Goal: Information Seeking & Learning: Learn about a topic

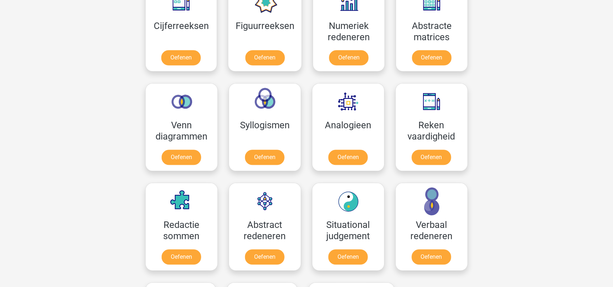
scroll to position [358, 0]
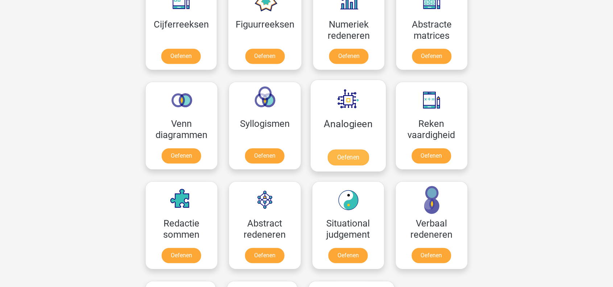
click at [356, 150] on link "Oefenen" at bounding box center [347, 158] width 41 height 16
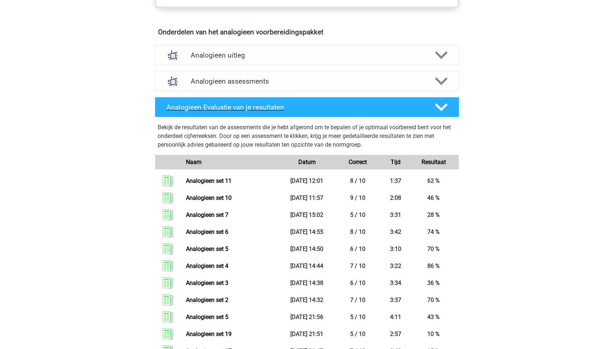
scroll to position [411, 0]
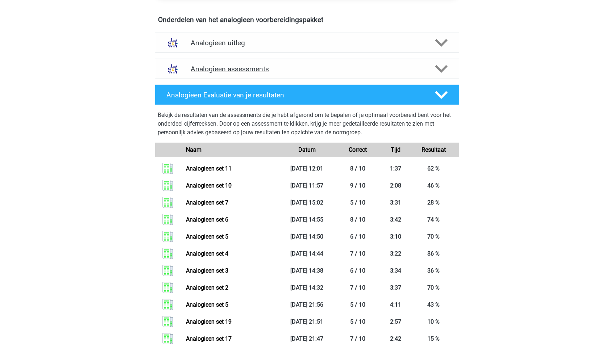
click at [272, 65] on h4 "Analogieen assessments" at bounding box center [307, 69] width 233 height 8
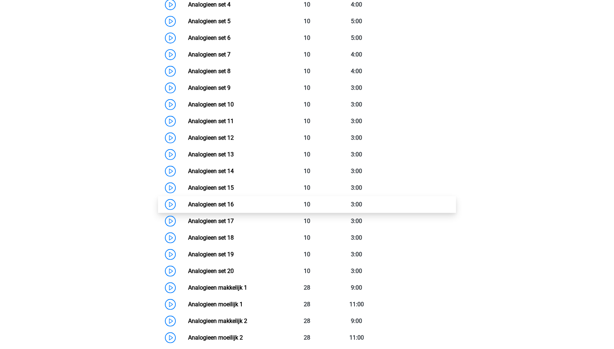
scroll to position [600, 0]
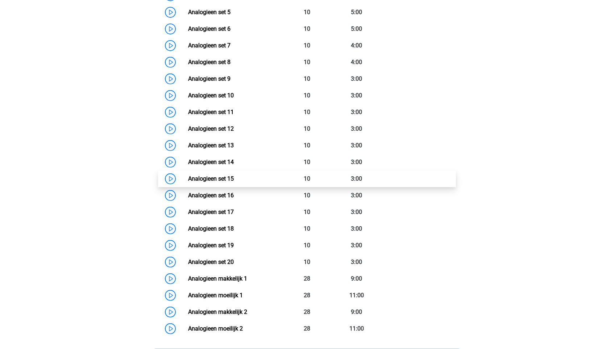
click at [234, 175] on link "Analogieen set 15" at bounding box center [211, 178] width 46 height 7
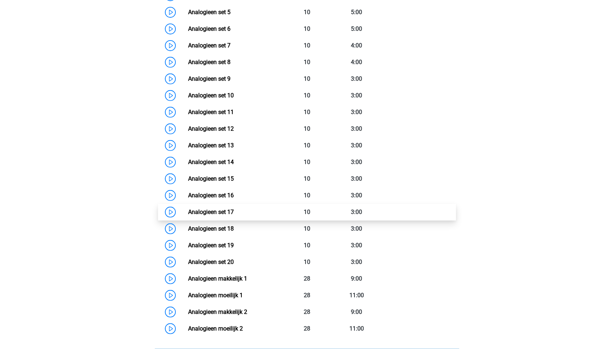
click at [220, 209] on link "Analogieen set 17" at bounding box center [211, 212] width 46 height 7
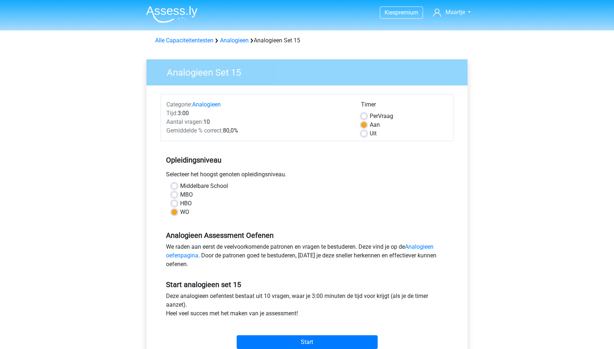
scroll to position [69, 0]
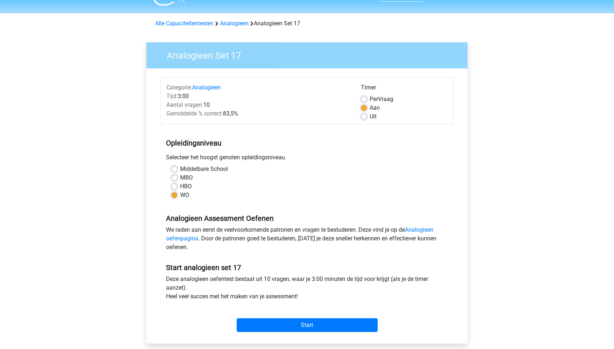
scroll to position [18, 0]
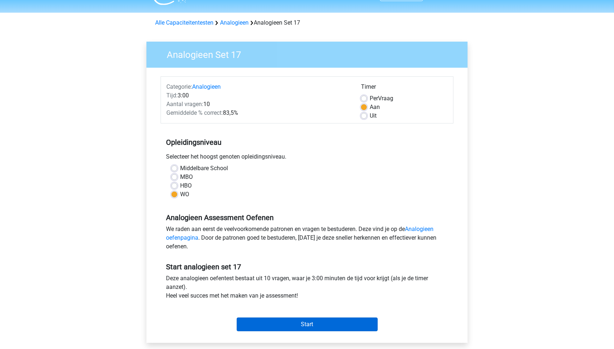
click at [277, 322] on input "Start" at bounding box center [307, 325] width 141 height 14
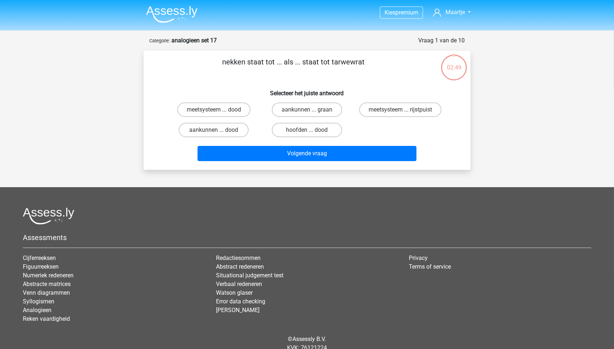
click at [316, 112] on label "aankunnen ... graan" at bounding box center [307, 110] width 70 height 15
click at [312, 112] on input "aankunnen ... graan" at bounding box center [309, 112] width 5 height 5
radio input "true"
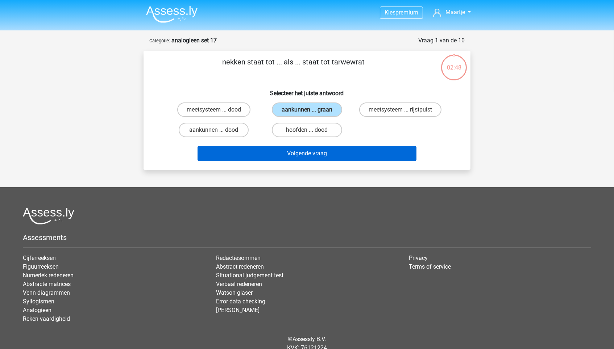
click at [317, 150] on button "Volgende vraag" at bounding box center [307, 153] width 219 height 15
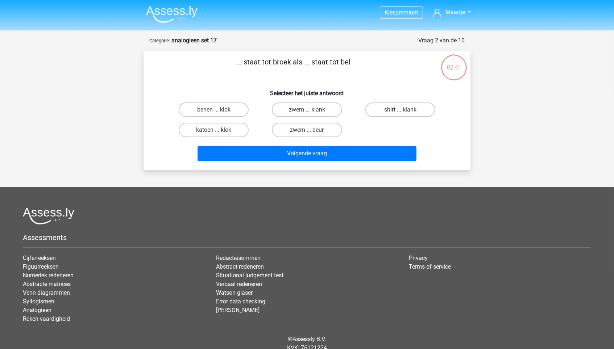
click at [156, 11] on img at bounding box center [171, 14] width 51 height 17
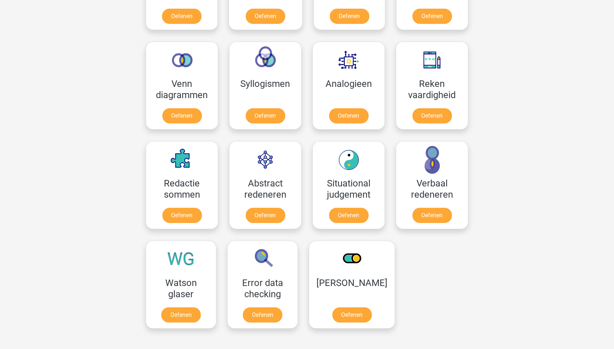
scroll to position [399, 0]
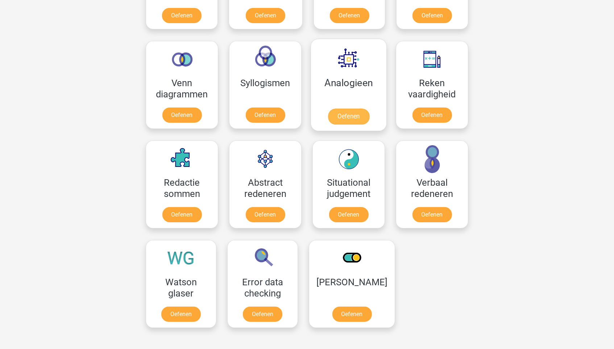
click at [347, 109] on link "Oefenen" at bounding box center [348, 117] width 41 height 16
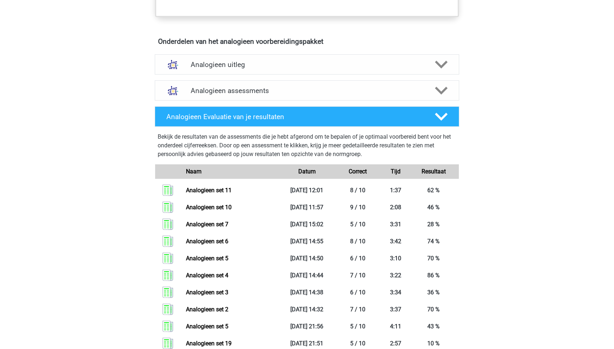
scroll to position [380, 0]
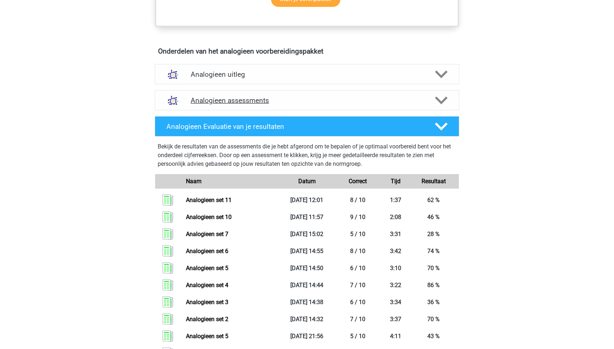
click at [251, 99] on h4 "Analogieen assessments" at bounding box center [307, 100] width 233 height 8
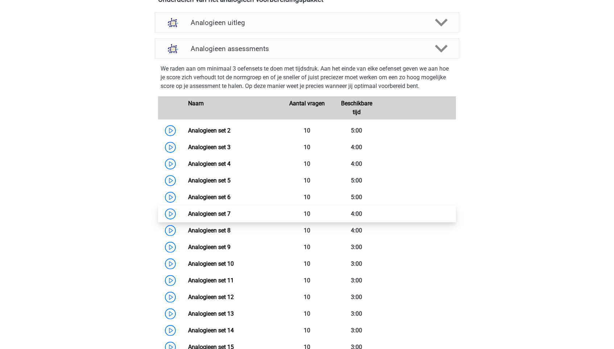
scroll to position [590, 0]
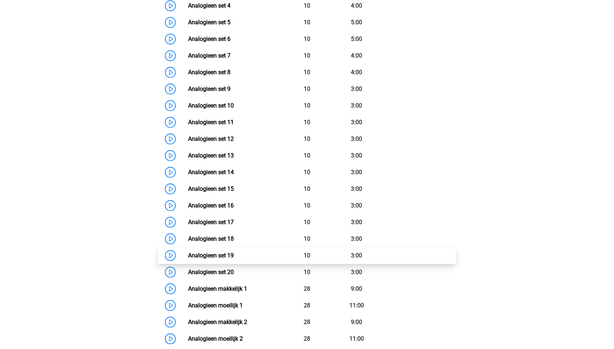
click at [225, 252] on link "Analogieen set 19" at bounding box center [211, 255] width 46 height 7
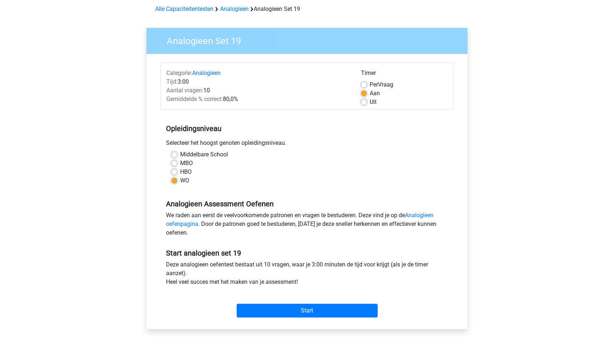
scroll to position [65, 0]
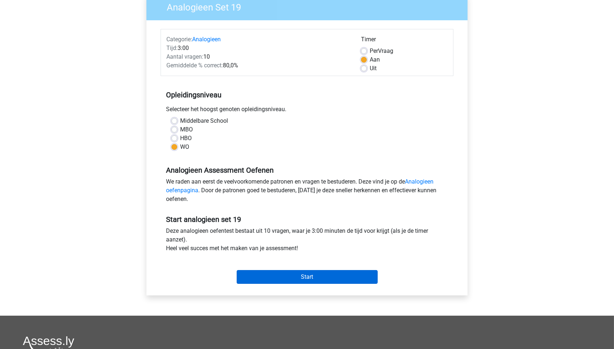
click at [311, 271] on input "Start" at bounding box center [307, 277] width 141 height 14
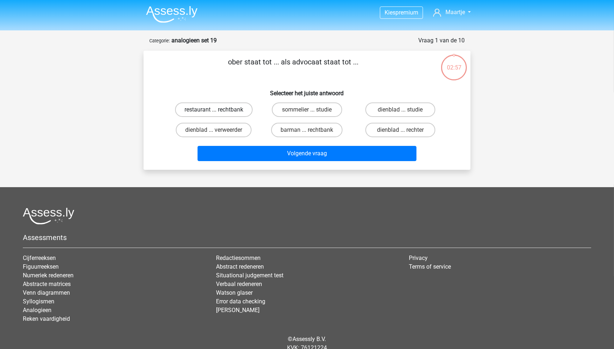
click at [237, 109] on label "restaurant ... rechtbank" at bounding box center [214, 110] width 78 height 15
click at [219, 110] on input "restaurant ... rechtbank" at bounding box center [216, 112] width 5 height 5
radio input "true"
click at [267, 140] on div "barman ... rechtbank" at bounding box center [306, 130] width 93 height 20
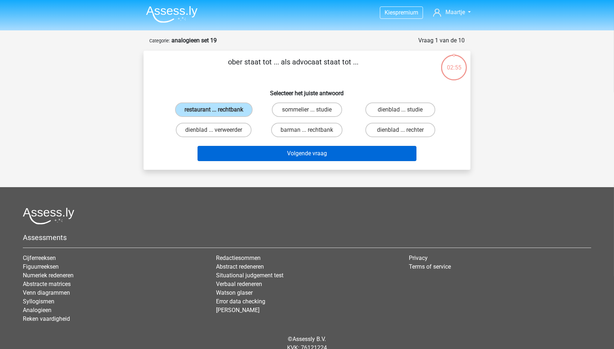
click at [269, 156] on button "Volgende vraag" at bounding box center [307, 153] width 219 height 15
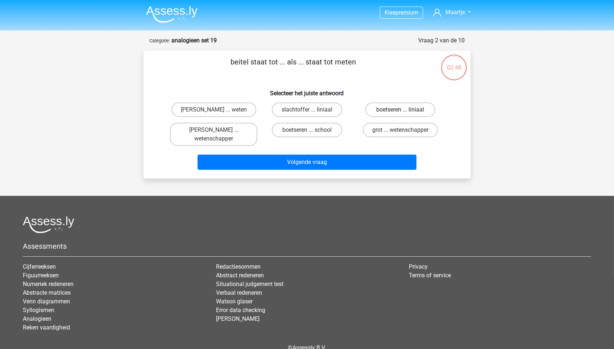
click at [397, 112] on label "boetseren ... liniaal" at bounding box center [400, 110] width 70 height 15
click at [400, 112] on input "boetseren ... liniaal" at bounding box center [402, 112] width 5 height 5
radio input "true"
click at [363, 169] on div "Volgende vraag" at bounding box center [307, 164] width 280 height 18
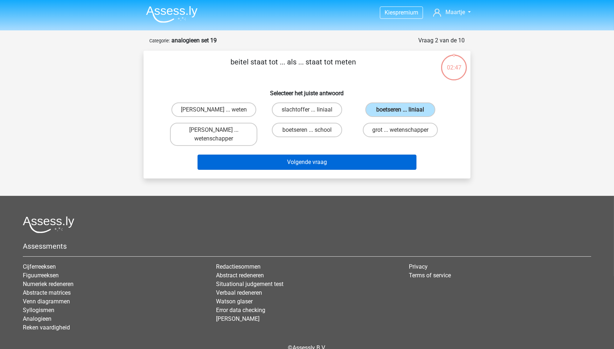
click at [363, 155] on button "Volgende vraag" at bounding box center [307, 162] width 219 height 15
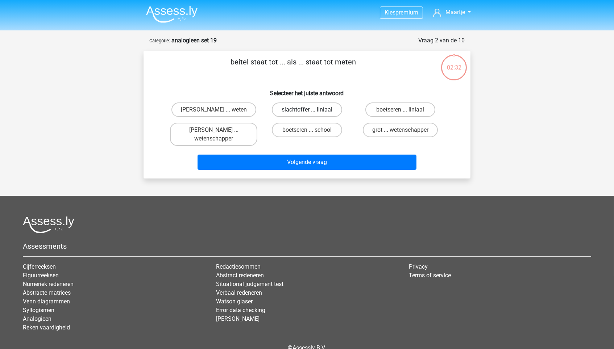
click at [332, 112] on label "slachtoffer ... liniaal" at bounding box center [307, 110] width 70 height 15
click at [312, 112] on input "slachtoffer ... liniaal" at bounding box center [309, 112] width 5 height 5
radio input "true"
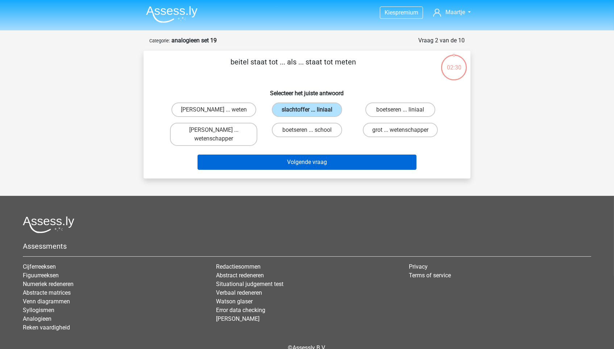
click at [327, 162] on button "Volgende vraag" at bounding box center [307, 162] width 219 height 15
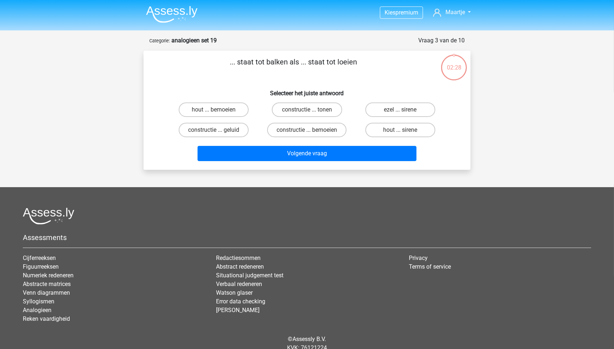
click at [168, 16] on img at bounding box center [171, 14] width 51 height 17
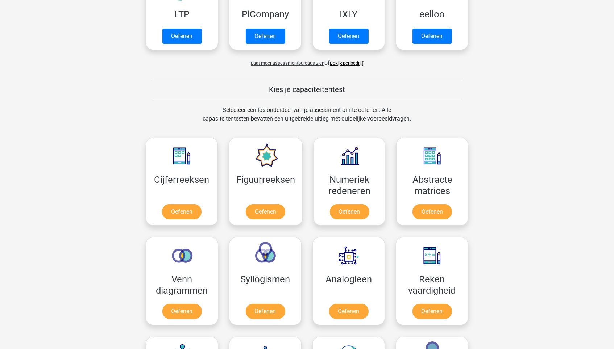
scroll to position [265, 0]
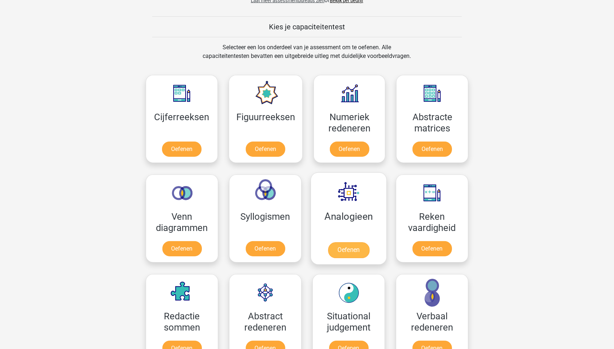
click at [352, 243] on link "Oefenen" at bounding box center [348, 251] width 41 height 16
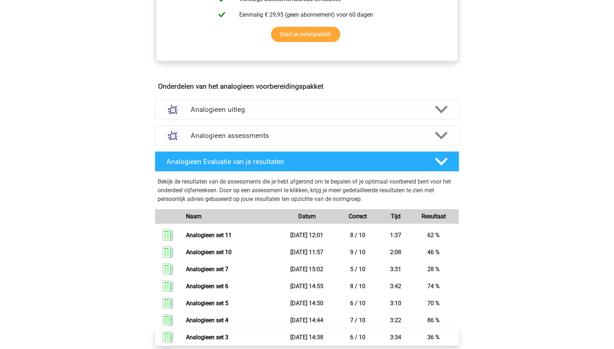
scroll to position [286, 0]
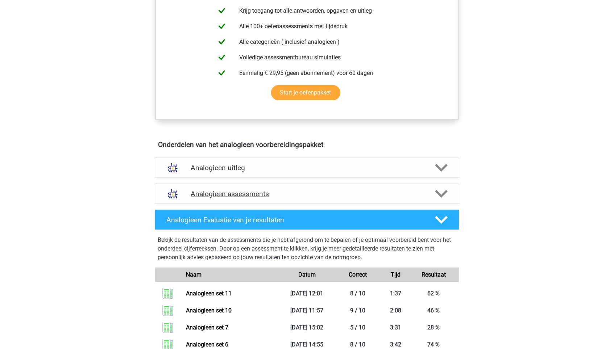
click at [283, 190] on h4 "Analogieen assessments" at bounding box center [307, 194] width 233 height 8
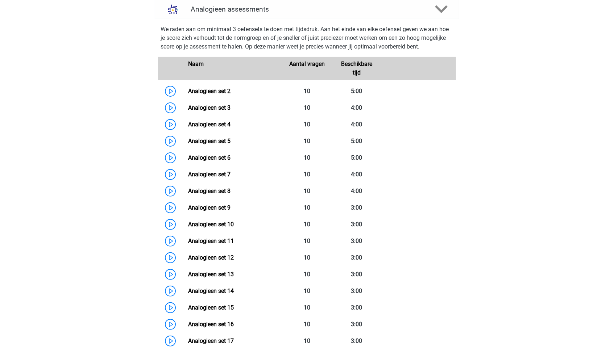
scroll to position [499, 0]
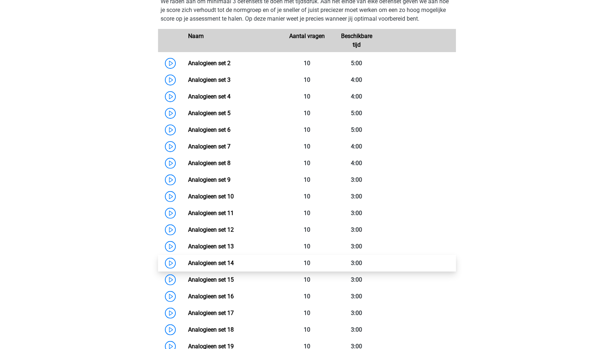
click at [234, 265] on link "Analogieen set 14" at bounding box center [211, 263] width 46 height 7
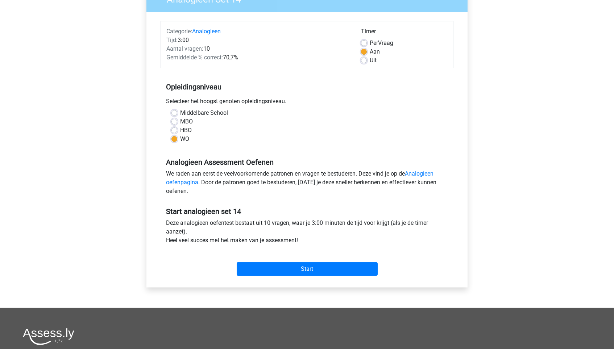
scroll to position [80, 0]
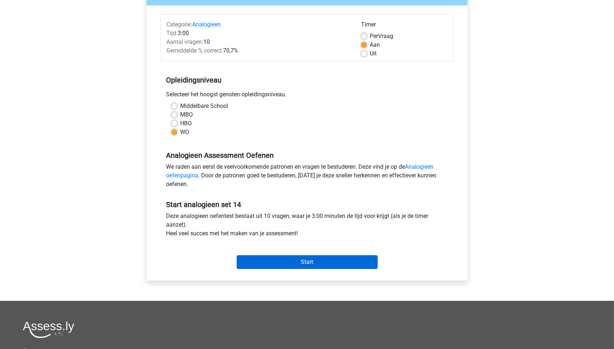
click at [325, 264] on input "Start" at bounding box center [307, 263] width 141 height 14
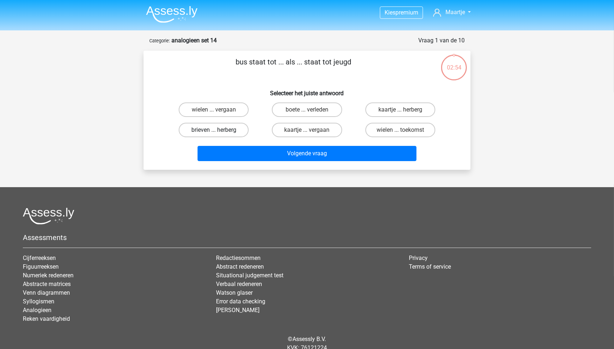
click at [238, 128] on label "brieven ... herberg" at bounding box center [214, 130] width 70 height 15
click at [219, 130] on input "brieven ... herberg" at bounding box center [216, 132] width 5 height 5
radio input "true"
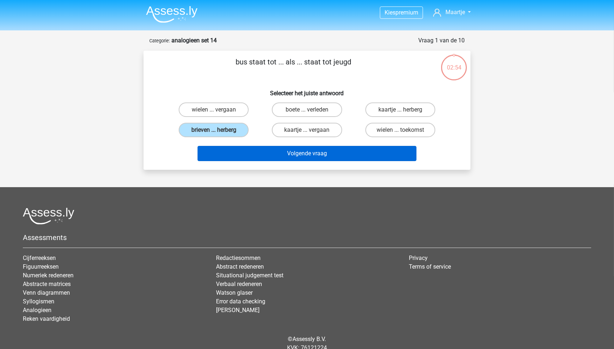
click at [266, 150] on button "Volgende vraag" at bounding box center [307, 153] width 219 height 15
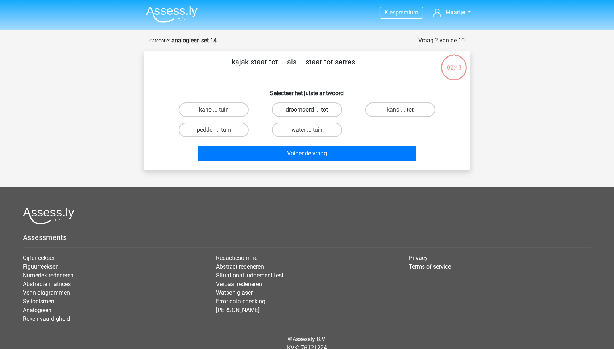
click at [332, 110] on label "droomoord ... tot" at bounding box center [307, 110] width 70 height 15
click at [312, 110] on input "droomoord ... tot" at bounding box center [309, 112] width 5 height 5
radio input "true"
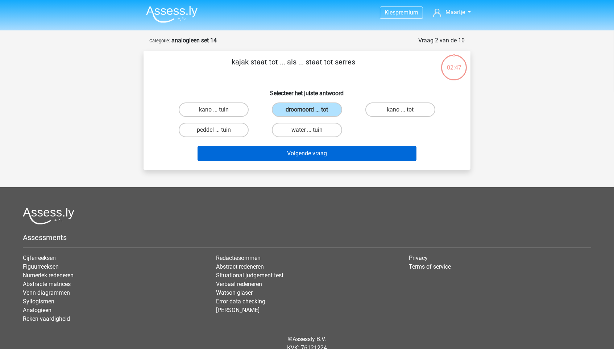
click at [328, 153] on button "Volgende vraag" at bounding box center [307, 153] width 219 height 15
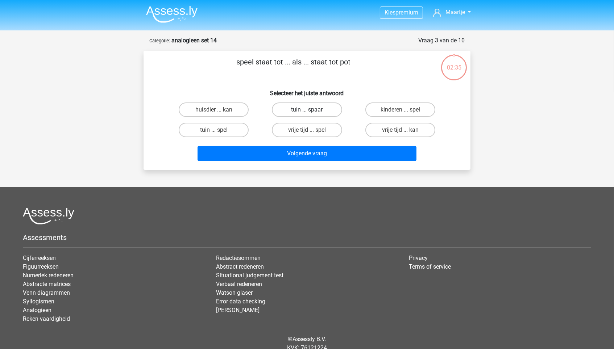
click at [317, 116] on label "tuin ... spaar" at bounding box center [307, 110] width 70 height 15
click at [312, 115] on input "tuin ... spaar" at bounding box center [309, 112] width 5 height 5
radio input "true"
click at [219, 108] on label "huisdier ... kan" at bounding box center [214, 110] width 70 height 15
click at [219, 110] on input "huisdier ... kan" at bounding box center [216, 112] width 5 height 5
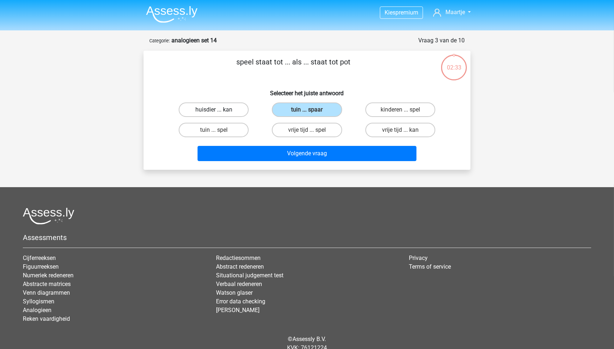
radio input "true"
click at [224, 124] on label "tuin ... spel" at bounding box center [214, 130] width 70 height 15
click at [219, 130] on input "tuin ... spel" at bounding box center [216, 132] width 5 height 5
radio input "true"
click at [303, 130] on label "vrije tijd ... spel" at bounding box center [307, 130] width 70 height 15
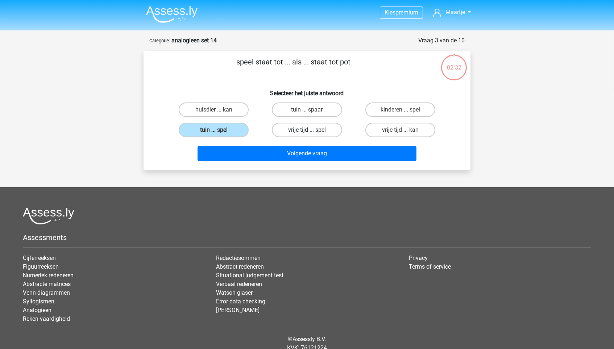
click at [307, 130] on input "vrije tijd ... spel" at bounding box center [309, 132] width 5 height 5
radio input "true"
click at [336, 111] on label "tuin ... spaar" at bounding box center [307, 110] width 70 height 15
click at [312, 111] on input "tuin ... spaar" at bounding box center [309, 112] width 5 height 5
radio input "true"
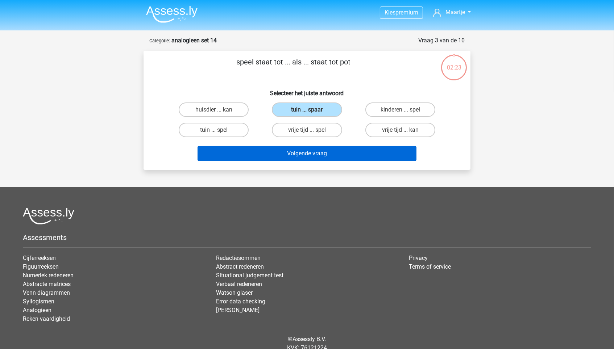
click at [315, 155] on button "Volgende vraag" at bounding box center [307, 153] width 219 height 15
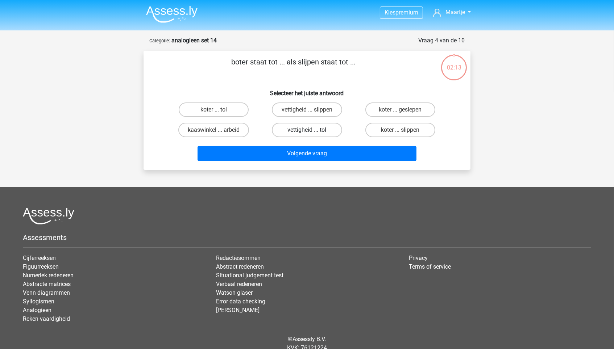
click at [299, 132] on label "vettigheid ... tol" at bounding box center [307, 130] width 70 height 15
click at [307, 132] on input "vettigheid ... tol" at bounding box center [309, 132] width 5 height 5
radio input "true"
click at [423, 130] on label "koter ... slippen" at bounding box center [400, 130] width 70 height 15
click at [405, 130] on input "koter ... slippen" at bounding box center [402, 132] width 5 height 5
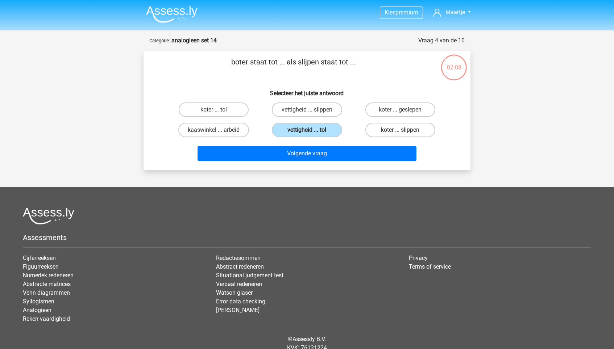
radio input "true"
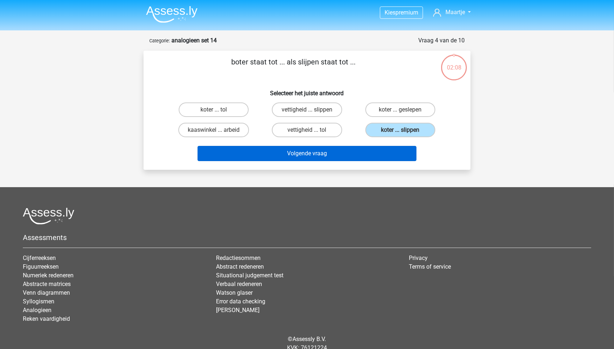
click at [380, 158] on button "Volgende vraag" at bounding box center [307, 153] width 219 height 15
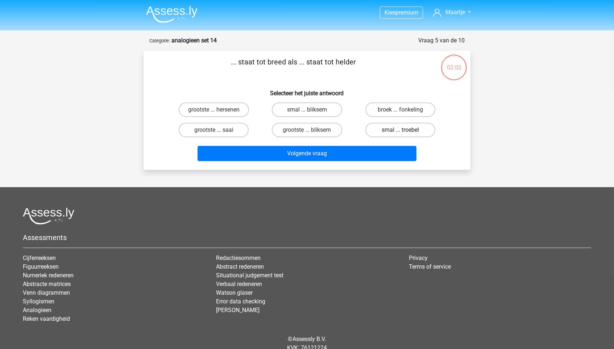
click at [398, 127] on label "smal ... troebel" at bounding box center [400, 130] width 70 height 15
click at [400, 130] on input "smal ... troebel" at bounding box center [402, 132] width 5 height 5
radio input "true"
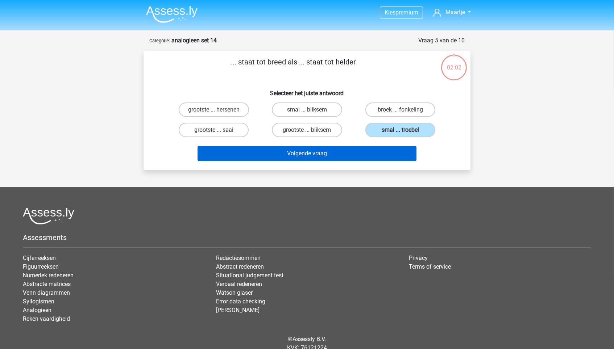
click at [365, 146] on button "Volgende vraag" at bounding box center [307, 153] width 219 height 15
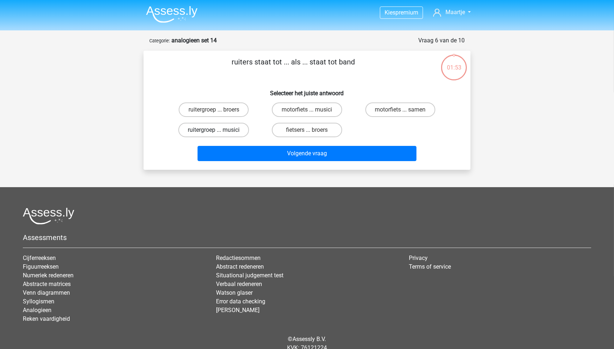
click at [243, 125] on label "ruitergroep ... musici" at bounding box center [213, 130] width 71 height 15
click at [219, 130] on input "ruitergroep ... musici" at bounding box center [216, 132] width 5 height 5
radio input "true"
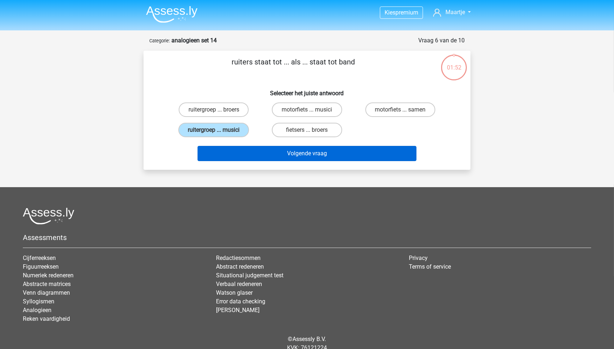
click at [260, 154] on button "Volgende vraag" at bounding box center [307, 153] width 219 height 15
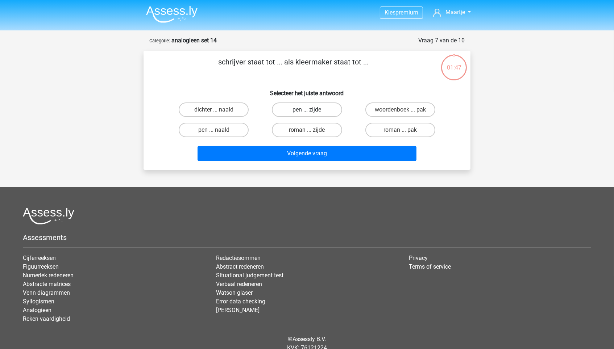
click at [293, 112] on label "pen ... zijde" at bounding box center [307, 110] width 70 height 15
click at [307, 112] on input "pen ... zijde" at bounding box center [309, 112] width 5 height 5
radio input "true"
click at [216, 130] on input "pen ... naald" at bounding box center [216, 132] width 5 height 5
radio input "true"
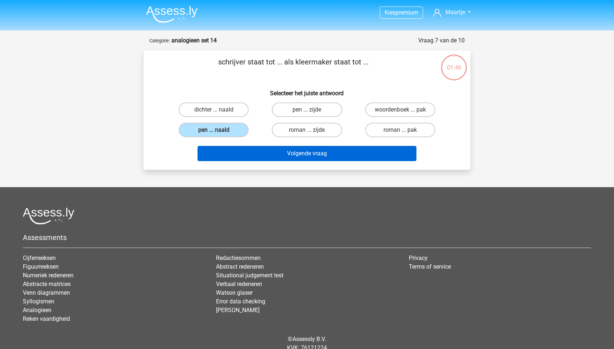
click at [238, 149] on button "Volgende vraag" at bounding box center [307, 153] width 219 height 15
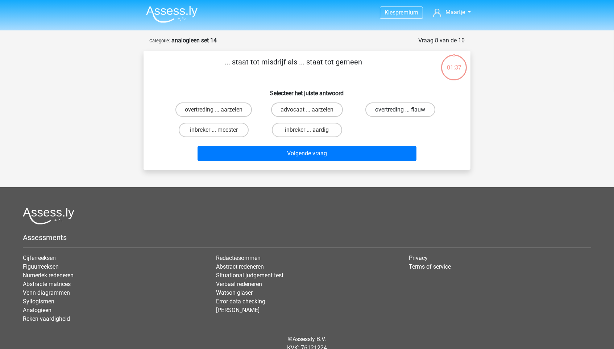
click at [377, 110] on label "overtreding ... flauw" at bounding box center [400, 110] width 70 height 15
click at [400, 110] on input "overtreding ... flauw" at bounding box center [402, 112] width 5 height 5
radio input "true"
click at [368, 144] on div "Volgende vraag" at bounding box center [307, 152] width 304 height 24
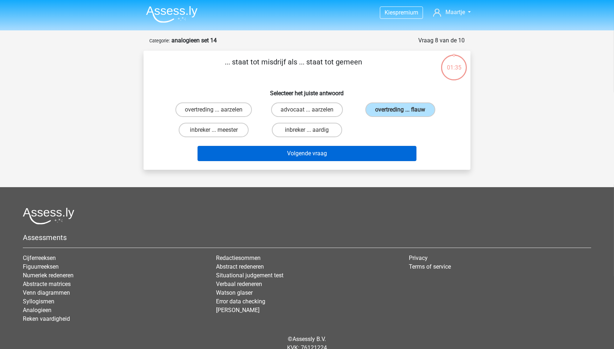
click at [368, 158] on button "Volgende vraag" at bounding box center [307, 153] width 219 height 15
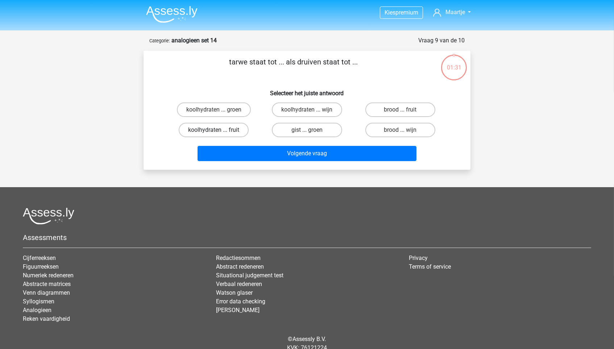
click at [237, 130] on label "koolhydraten ... fruit" at bounding box center [214, 130] width 70 height 15
click at [219, 130] on input "koolhydraten ... fruit" at bounding box center [216, 132] width 5 height 5
radio input "true"
click at [396, 126] on label "brood ... wijn" at bounding box center [400, 130] width 70 height 15
click at [400, 130] on input "brood ... wijn" at bounding box center [402, 132] width 5 height 5
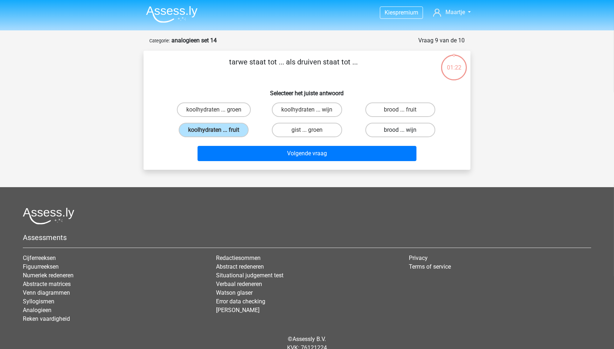
radio input "true"
click at [382, 142] on div "Volgende vraag" at bounding box center [307, 152] width 304 height 24
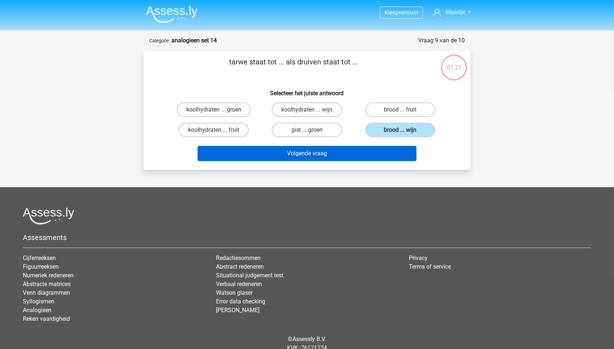
click at [379, 156] on button "Volgende vraag" at bounding box center [307, 153] width 219 height 15
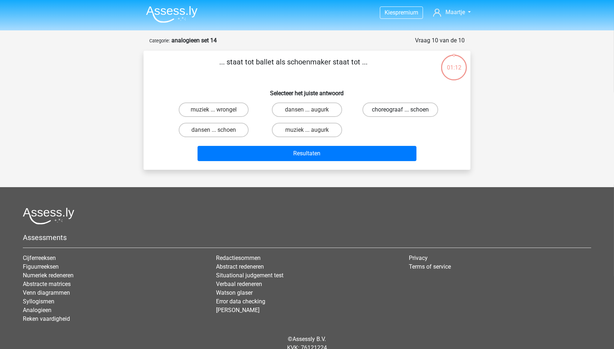
click at [372, 109] on label "choreograaf ... schoen" at bounding box center [401, 110] width 76 height 15
click at [400, 110] on input "choreograaf ... schoen" at bounding box center [402, 112] width 5 height 5
radio input "true"
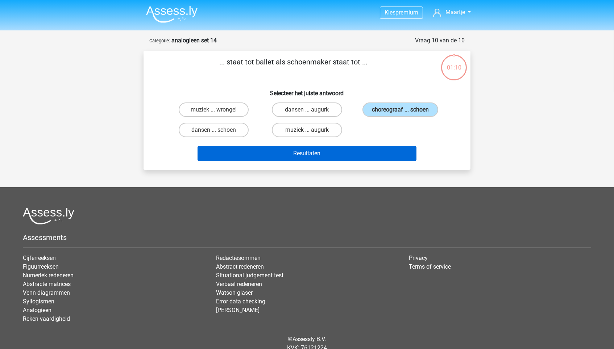
click at [345, 157] on button "Resultaten" at bounding box center [307, 153] width 219 height 15
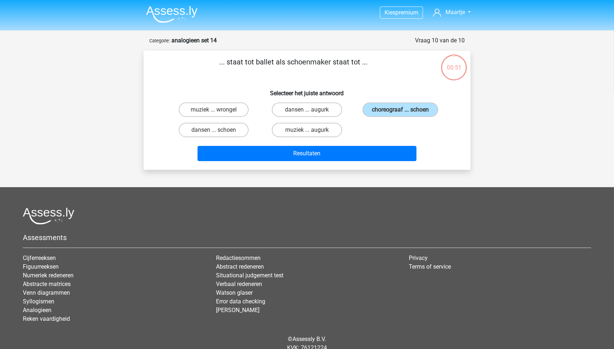
click at [152, 15] on img at bounding box center [171, 14] width 51 height 17
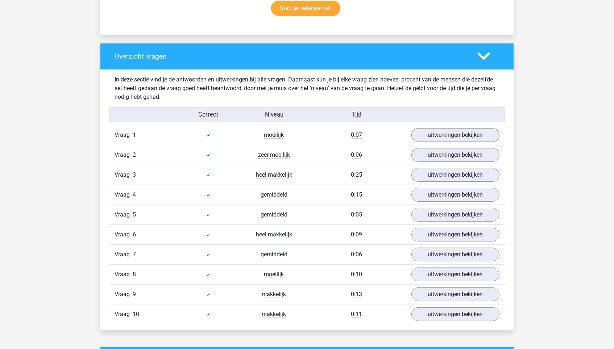
scroll to position [502, 0]
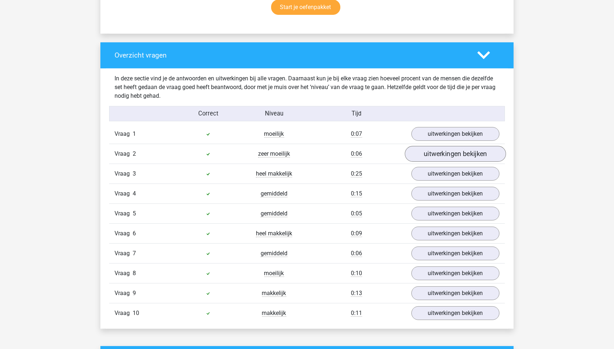
click at [425, 146] on link "uitwerkingen bekijken" at bounding box center [455, 154] width 101 height 16
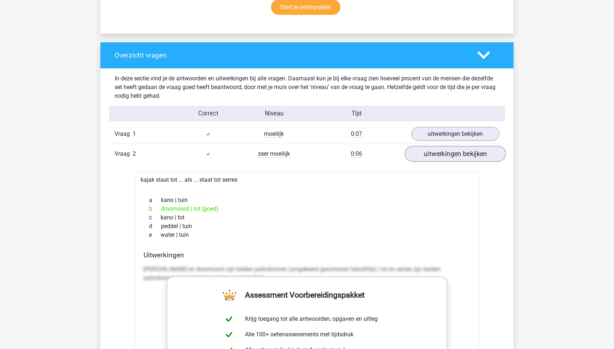
click at [425, 146] on link "uitwerkingen bekijken" at bounding box center [455, 154] width 101 height 16
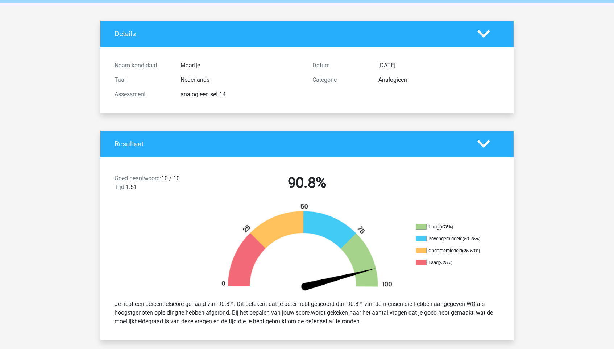
scroll to position [36, 0]
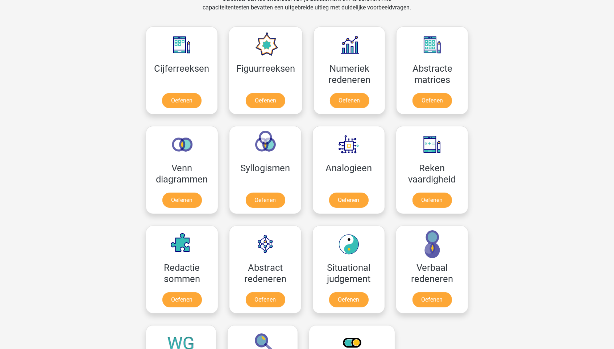
scroll to position [342, 0]
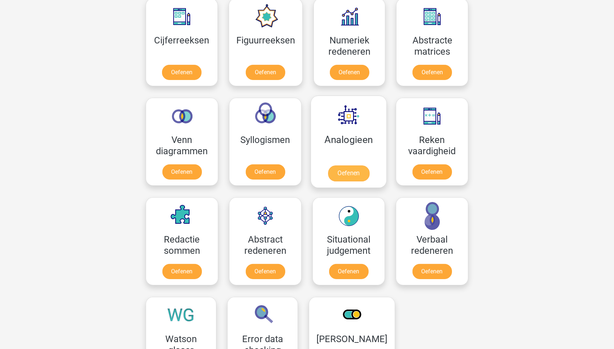
click at [343, 166] on link "Oefenen" at bounding box center [348, 174] width 41 height 16
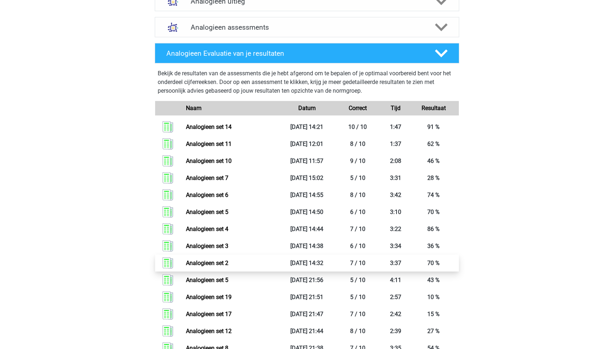
scroll to position [430, 0]
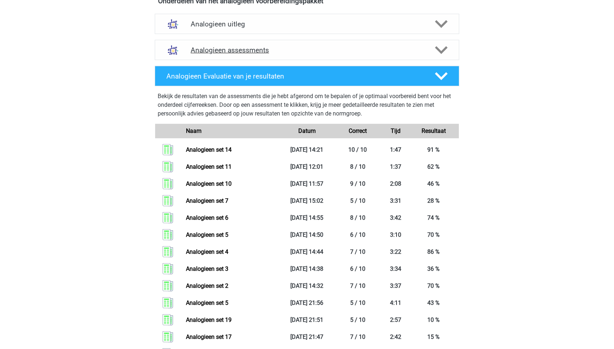
click at [321, 46] on h4 "Analogieen assessments" at bounding box center [307, 50] width 233 height 8
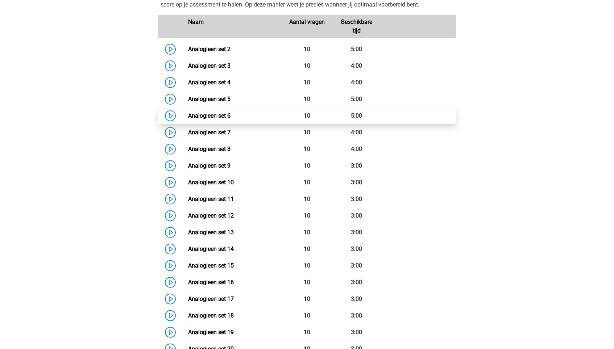
scroll to position [610, 0]
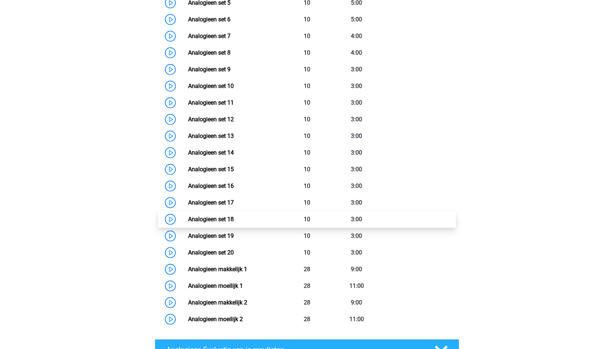
click at [234, 216] on link "Analogieen set 18" at bounding box center [211, 219] width 46 height 7
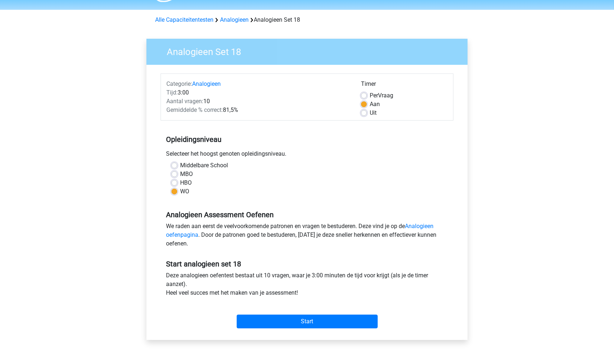
scroll to position [28, 0]
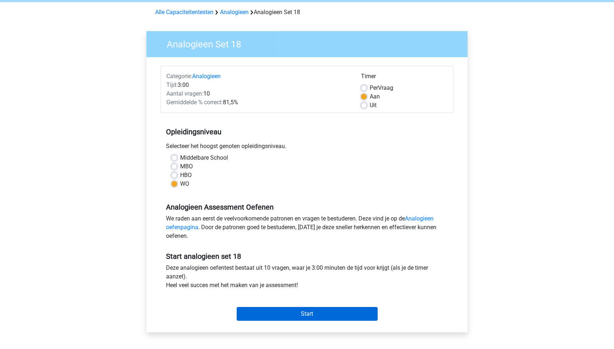
click at [283, 310] on input "Start" at bounding box center [307, 314] width 141 height 14
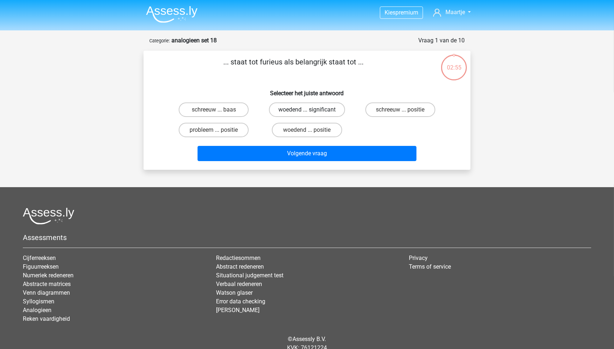
click at [299, 108] on label "woedend ... significant" at bounding box center [307, 110] width 76 height 15
click at [307, 110] on input "woedend ... significant" at bounding box center [309, 112] width 5 height 5
radio input "true"
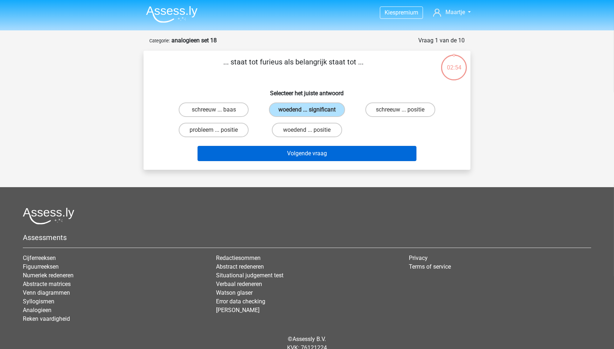
click at [290, 156] on button "Volgende vraag" at bounding box center [307, 153] width 219 height 15
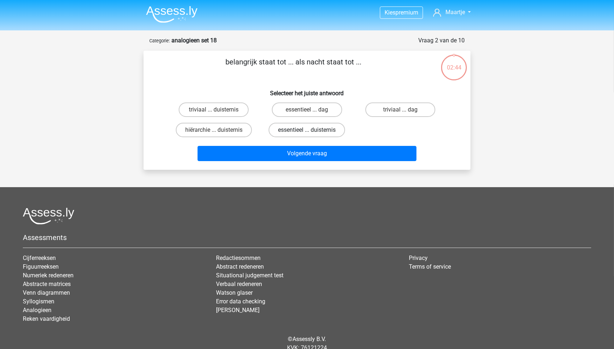
click at [295, 128] on label "essentieel ... duisternis" at bounding box center [307, 130] width 76 height 15
click at [307, 130] on input "essentieel ... duisternis" at bounding box center [309, 132] width 5 height 5
radio input "true"
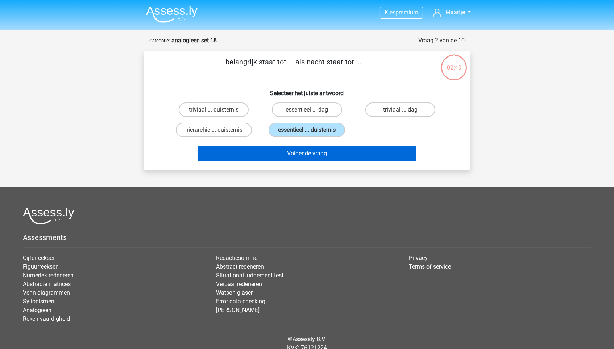
click at [289, 161] on button "Volgende vraag" at bounding box center [307, 153] width 219 height 15
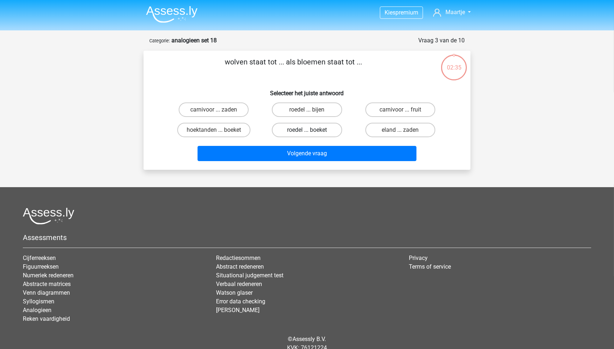
click at [330, 127] on label "roedel ... boeket" at bounding box center [307, 130] width 70 height 15
click at [312, 130] on input "roedel ... boeket" at bounding box center [309, 132] width 5 height 5
radio input "true"
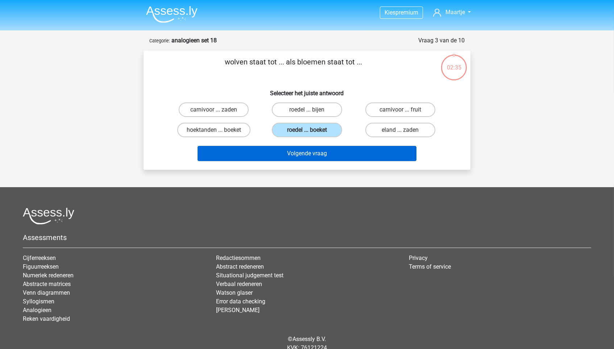
click at [320, 148] on button "Volgende vraag" at bounding box center [307, 153] width 219 height 15
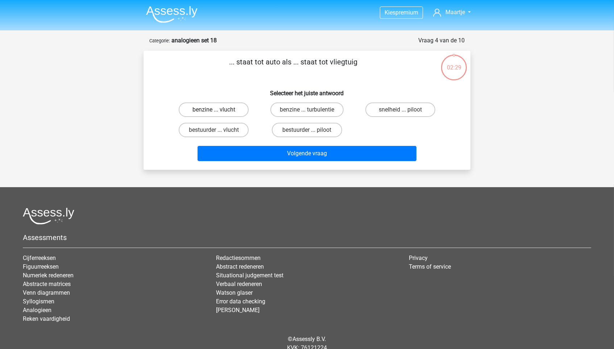
click at [223, 112] on label "benzine ... vlucht" at bounding box center [214, 110] width 70 height 15
click at [219, 112] on input "benzine ... vlucht" at bounding box center [216, 112] width 5 height 5
radio input "true"
click at [287, 129] on label "bestuurder ... piloot" at bounding box center [307, 130] width 70 height 15
click at [307, 130] on input "bestuurder ... piloot" at bounding box center [309, 132] width 5 height 5
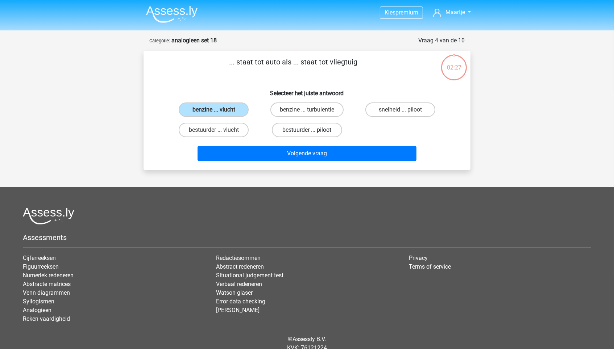
radio input "true"
click at [286, 140] on div "Volgende vraag" at bounding box center [307, 152] width 304 height 24
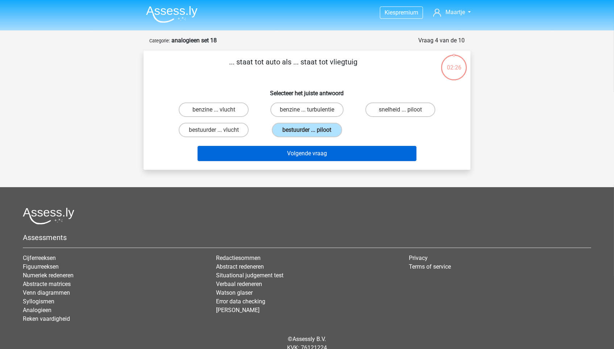
click at [287, 153] on button "Volgende vraag" at bounding box center [307, 153] width 219 height 15
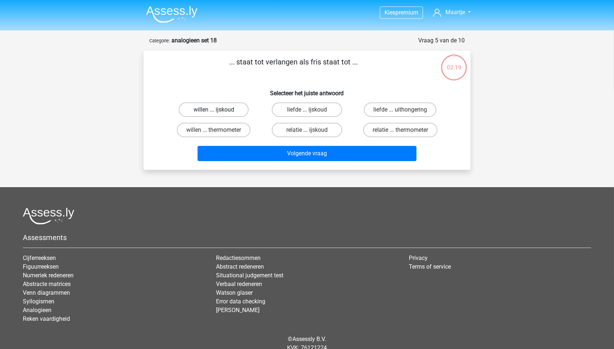
click at [232, 108] on label "willen ... ijskoud" at bounding box center [214, 110] width 70 height 15
click at [219, 110] on input "willen ... ijskoud" at bounding box center [216, 112] width 5 height 5
radio input "true"
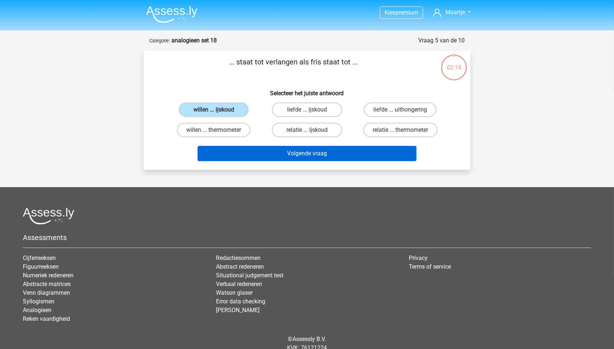
click at [263, 155] on button "Volgende vraag" at bounding box center [307, 153] width 219 height 15
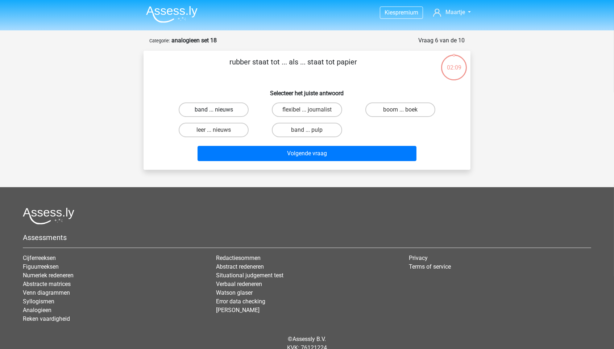
click at [220, 107] on label "band ... nieuws" at bounding box center [214, 110] width 70 height 15
click at [219, 110] on input "band ... nieuws" at bounding box center [216, 112] width 5 height 5
radio input "true"
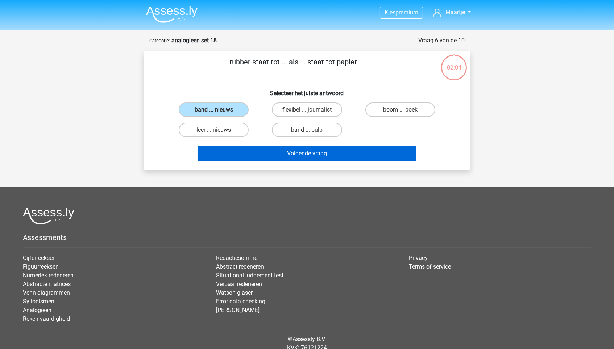
click at [277, 155] on button "Volgende vraag" at bounding box center [307, 153] width 219 height 15
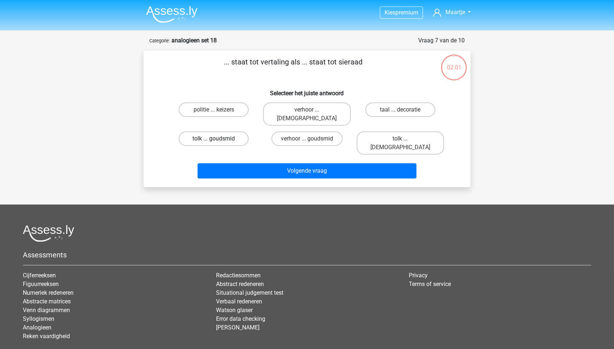
click at [235, 132] on label "tolk ... goudsmid" at bounding box center [214, 139] width 70 height 15
click at [219, 139] on input "tolk ... goudsmid" at bounding box center [216, 141] width 5 height 5
radio input "true"
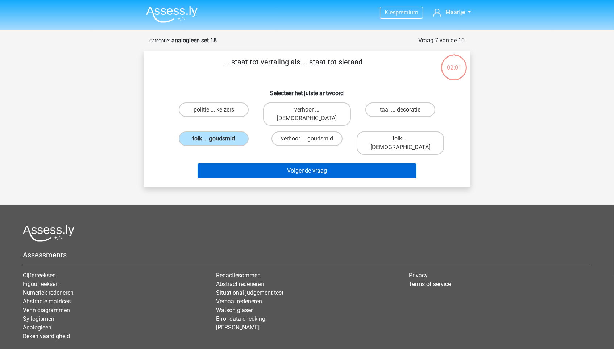
click at [257, 163] on button "Volgende vraag" at bounding box center [307, 170] width 219 height 15
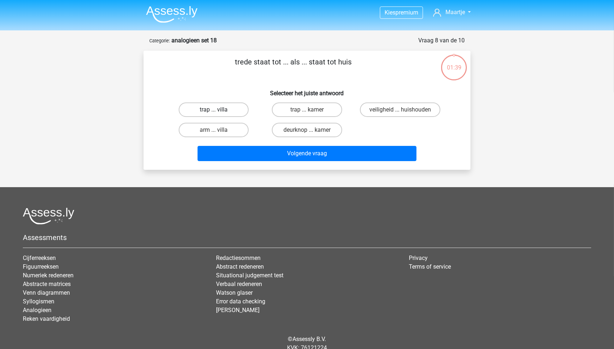
click at [240, 111] on label "trap ... villa" at bounding box center [214, 110] width 70 height 15
click at [219, 111] on input "trap ... villa" at bounding box center [216, 112] width 5 height 5
radio input "true"
click at [317, 108] on label "trap ... kamer" at bounding box center [307, 110] width 70 height 15
click at [312, 110] on input "trap ... kamer" at bounding box center [309, 112] width 5 height 5
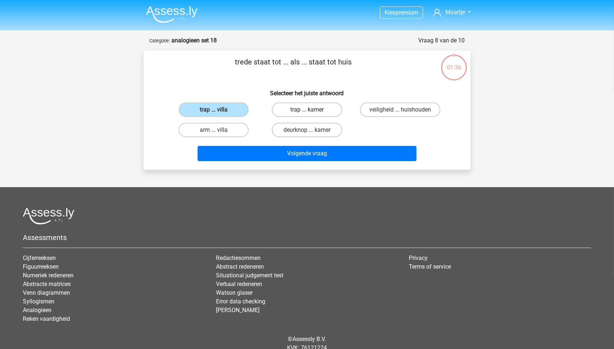
radio input "true"
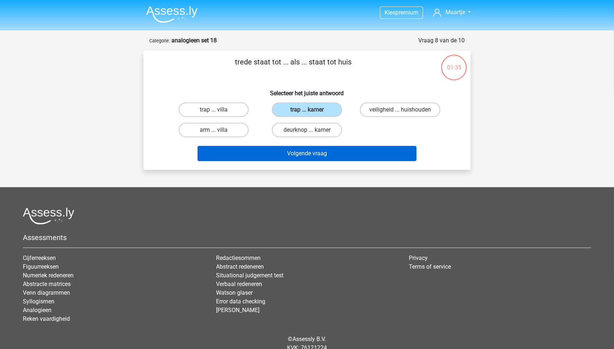
click at [315, 157] on button "Volgende vraag" at bounding box center [307, 153] width 219 height 15
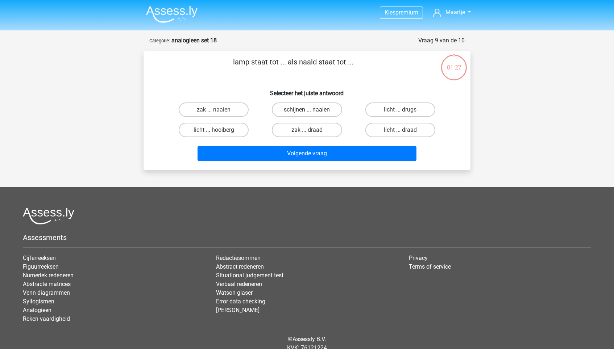
click at [325, 113] on label "schijnen ... naaien" at bounding box center [307, 110] width 70 height 15
click at [312, 113] on input "schijnen ... naaien" at bounding box center [309, 112] width 5 height 5
radio input "true"
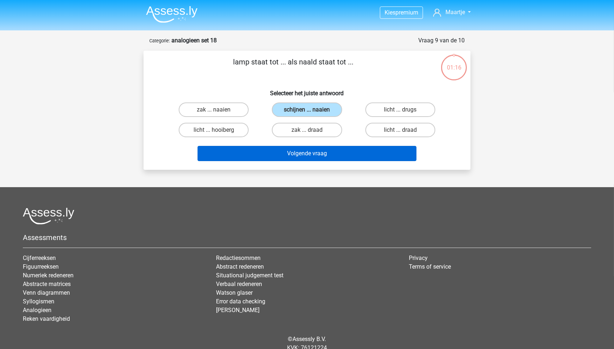
click at [360, 151] on button "Volgende vraag" at bounding box center [307, 153] width 219 height 15
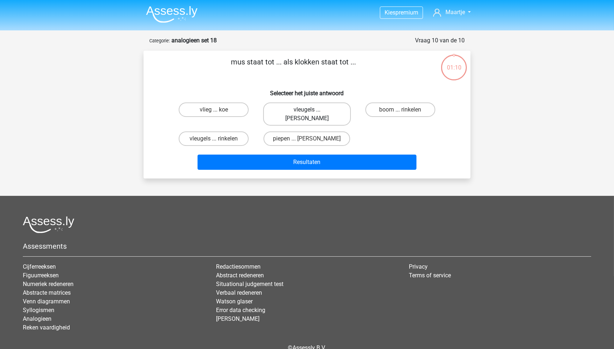
click at [311, 112] on label "vleugels ... [PERSON_NAME]" at bounding box center [306, 114] width 87 height 23
click at [311, 112] on input "vleugels ... luiden" at bounding box center [309, 112] width 5 height 5
radio input "true"
click at [320, 132] on label "piepen ... luiden" at bounding box center [307, 139] width 87 height 15
click at [312, 139] on input "piepen ... luiden" at bounding box center [309, 141] width 5 height 5
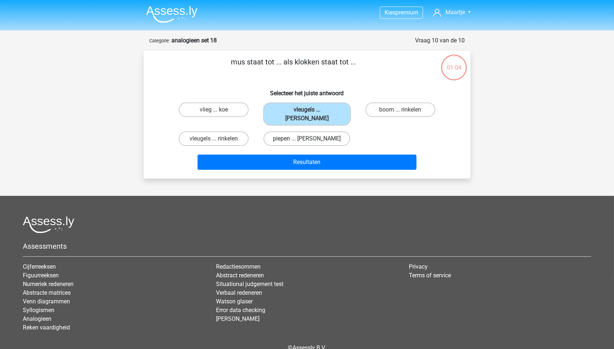
radio input "true"
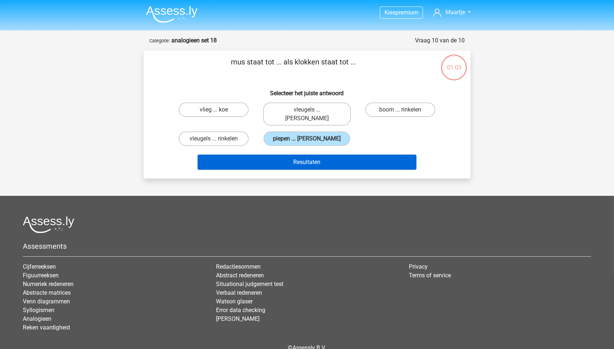
click at [318, 155] on button "Resultaten" at bounding box center [307, 162] width 219 height 15
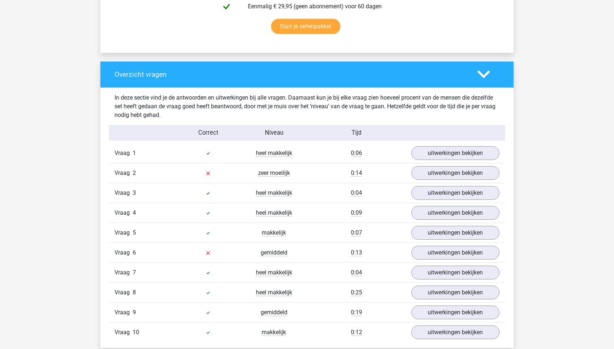
scroll to position [526, 0]
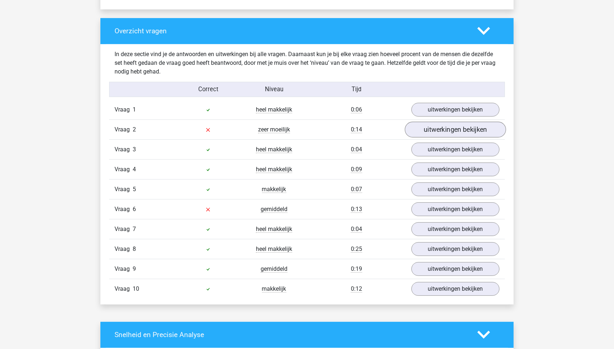
click at [451, 124] on link "uitwerkingen bekijken" at bounding box center [455, 130] width 101 height 16
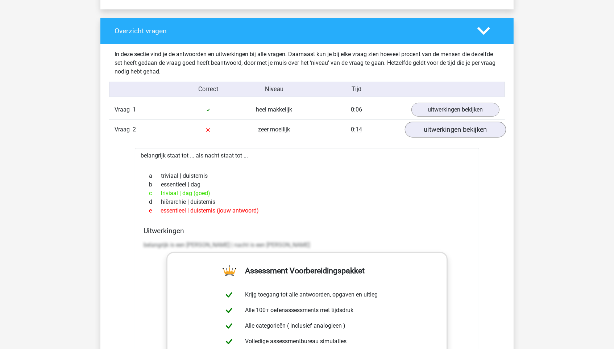
click at [451, 123] on link "uitwerkingen bekijken" at bounding box center [455, 130] width 101 height 16
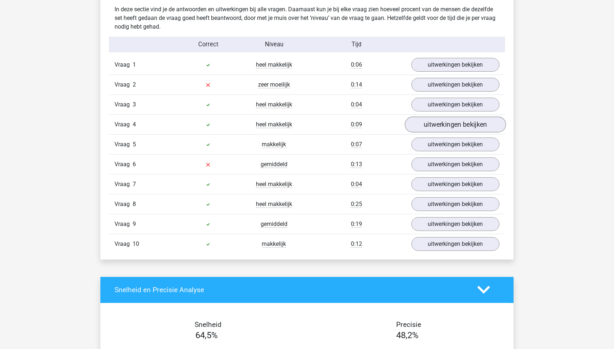
scroll to position [588, 0]
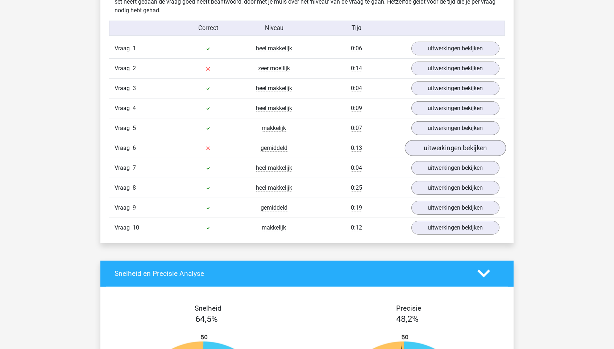
click at [441, 149] on link "uitwerkingen bekijken" at bounding box center [455, 148] width 101 height 16
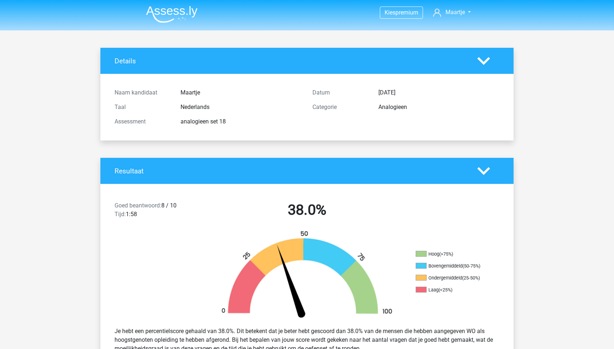
scroll to position [0, 0]
click at [170, 18] on img at bounding box center [171, 14] width 51 height 17
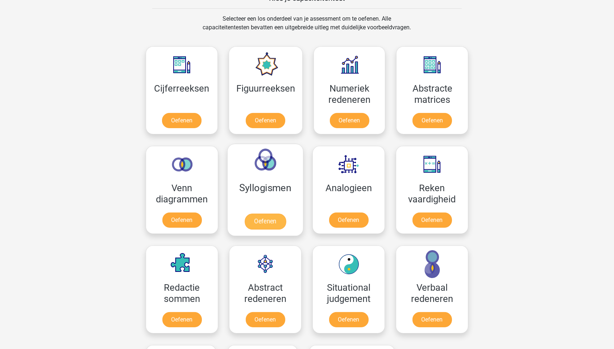
scroll to position [294, 0]
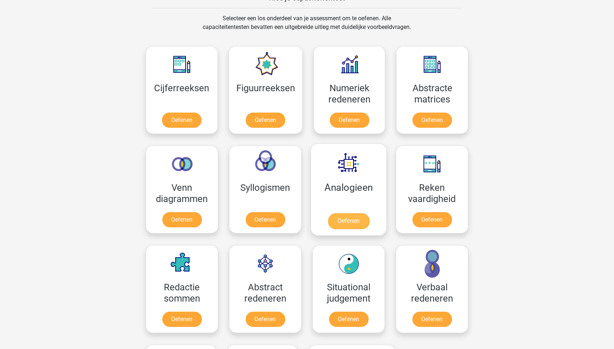
click at [369, 214] on link "Oefenen" at bounding box center [348, 222] width 41 height 16
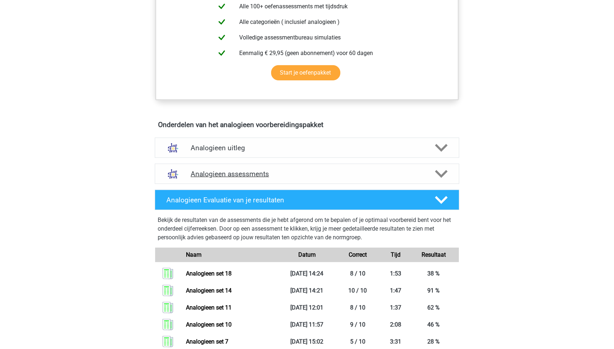
click at [346, 171] on h4 "Analogieen assessments" at bounding box center [307, 174] width 233 height 8
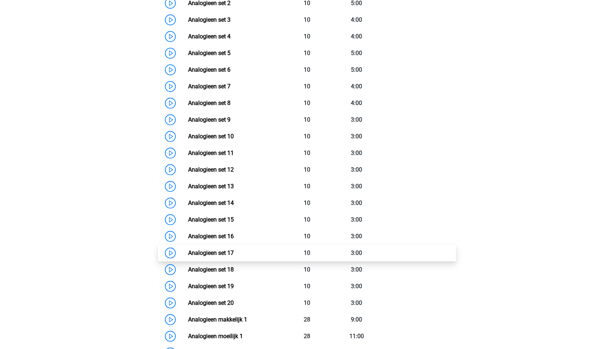
scroll to position [561, 0]
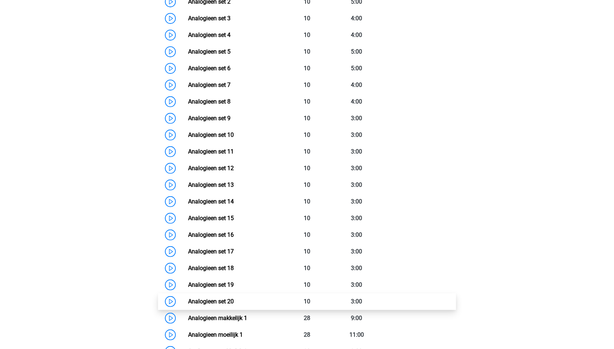
click at [234, 298] on link "Analogieen set 20" at bounding box center [211, 301] width 46 height 7
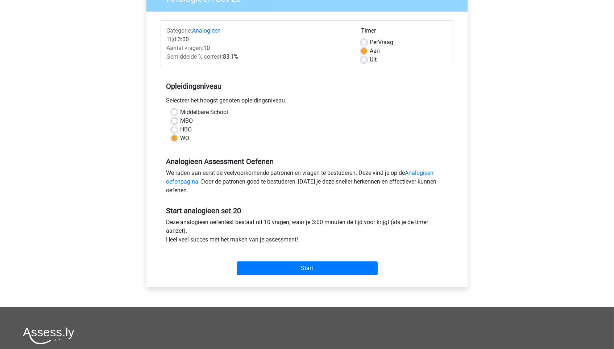
scroll to position [80, 0]
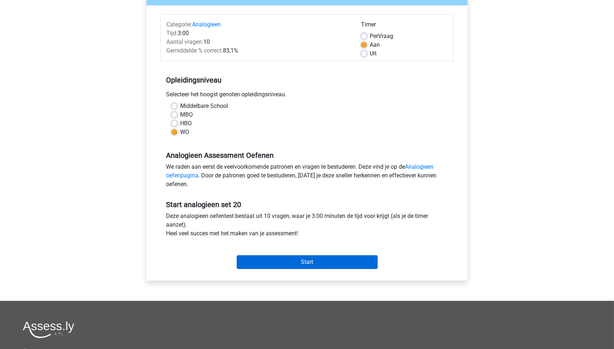
click at [314, 263] on input "Start" at bounding box center [307, 263] width 141 height 14
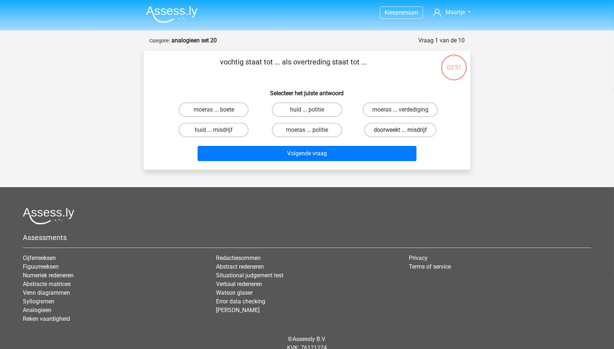
click at [378, 128] on label "doorweekt ... misdrijf" at bounding box center [400, 130] width 72 height 15
click at [400, 130] on input "doorweekt ... misdrijf" at bounding box center [402, 132] width 5 height 5
radio input "true"
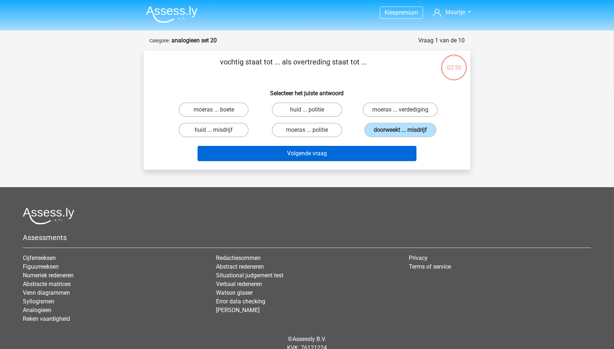
click at [362, 152] on button "Volgende vraag" at bounding box center [307, 153] width 219 height 15
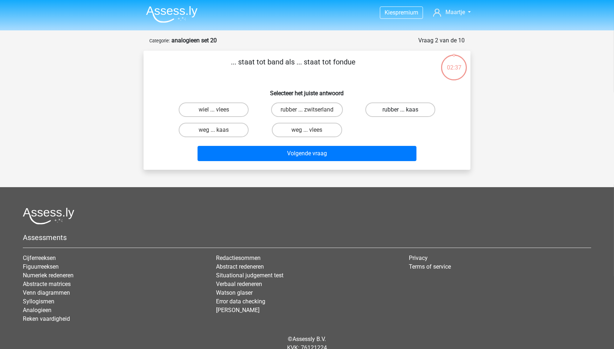
click at [403, 105] on label "rubber ... kaas" at bounding box center [400, 110] width 70 height 15
click at [403, 110] on input "rubber ... kaas" at bounding box center [402, 112] width 5 height 5
radio input "true"
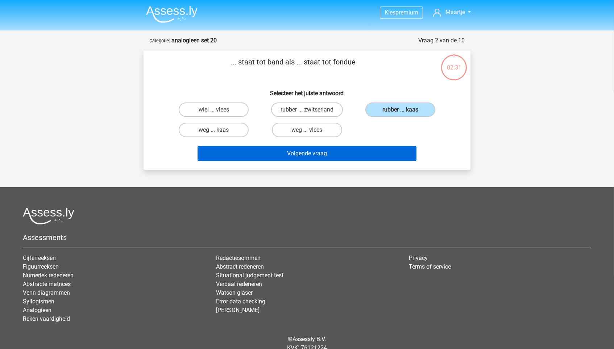
click at [369, 152] on button "Volgende vraag" at bounding box center [307, 153] width 219 height 15
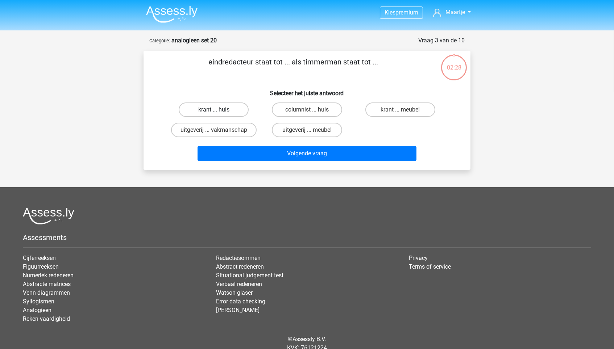
click at [232, 109] on label "krant ... huis" at bounding box center [214, 110] width 70 height 15
click at [219, 110] on input "krant ... huis" at bounding box center [216, 112] width 5 height 5
radio input "true"
click at [391, 110] on label "krant ... meubel" at bounding box center [400, 110] width 70 height 15
click at [400, 110] on input "krant ... meubel" at bounding box center [402, 112] width 5 height 5
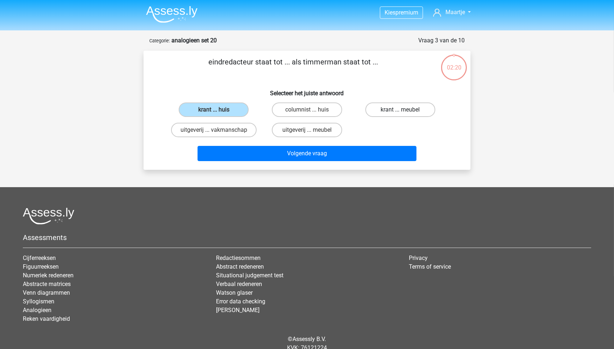
radio input "true"
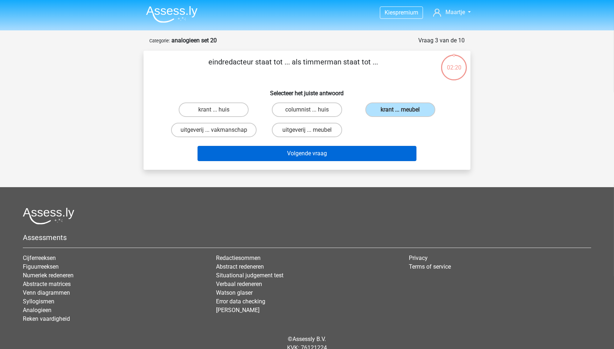
click at [369, 155] on button "Volgende vraag" at bounding box center [307, 153] width 219 height 15
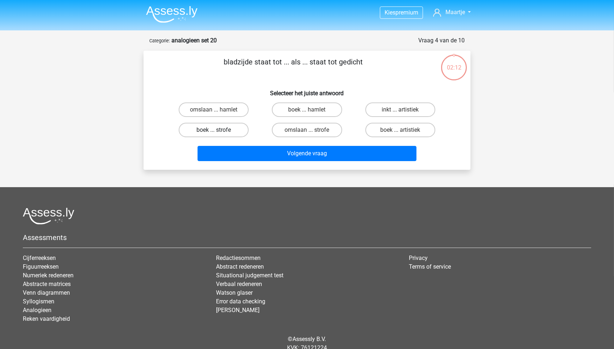
click at [237, 132] on label "boek ... strofe" at bounding box center [214, 130] width 70 height 15
click at [219, 132] on input "boek ... strofe" at bounding box center [216, 132] width 5 height 5
radio input "true"
click at [321, 110] on label "boek ... hamlet" at bounding box center [307, 110] width 70 height 15
click at [312, 110] on input "boek ... hamlet" at bounding box center [309, 112] width 5 height 5
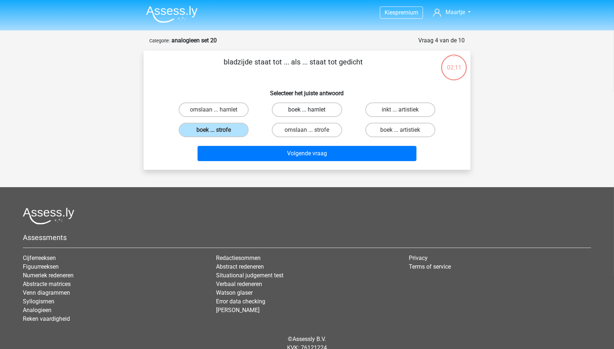
radio input "true"
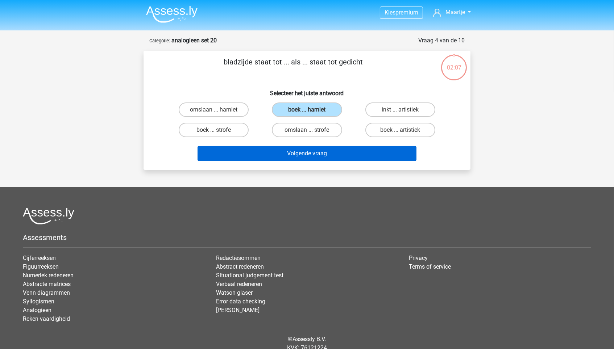
click at [278, 150] on button "Volgende vraag" at bounding box center [307, 153] width 219 height 15
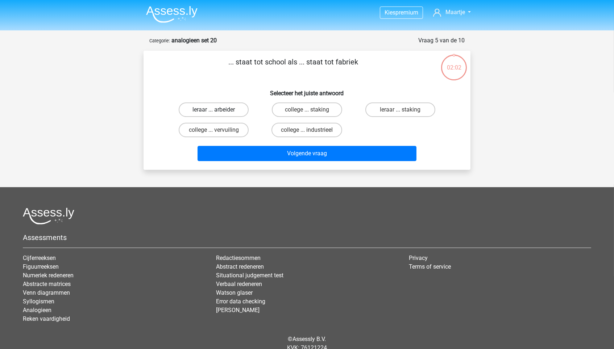
click at [240, 108] on label "leraar ... arbeider" at bounding box center [214, 110] width 70 height 15
click at [219, 110] on input "leraar ... arbeider" at bounding box center [216, 112] width 5 height 5
radio input "true"
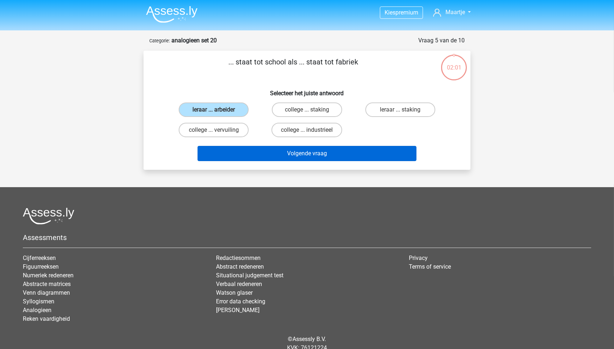
click at [293, 159] on button "Volgende vraag" at bounding box center [307, 153] width 219 height 15
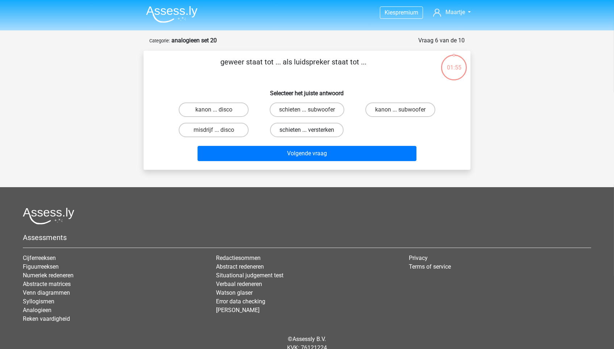
click at [320, 129] on label "schieten ... versterken" at bounding box center [307, 130] width 74 height 15
click at [312, 130] on input "schieten ... versterken" at bounding box center [309, 132] width 5 height 5
radio input "true"
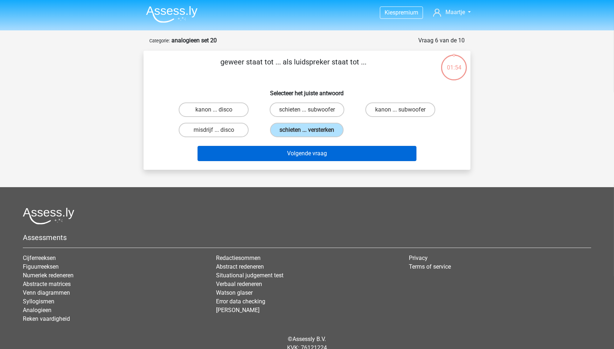
click at [320, 146] on button "Volgende vraag" at bounding box center [307, 153] width 219 height 15
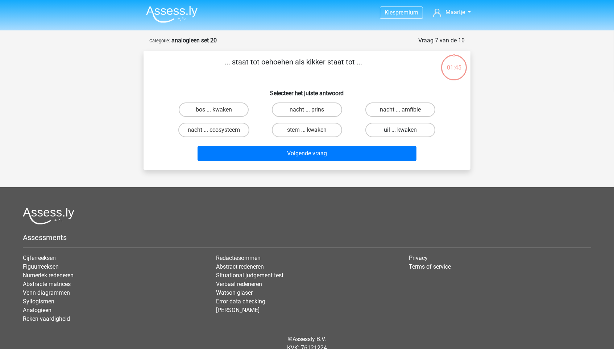
click at [388, 127] on label "uil ... kwaken" at bounding box center [400, 130] width 70 height 15
click at [400, 130] on input "uil ... kwaken" at bounding box center [402, 132] width 5 height 5
radio input "true"
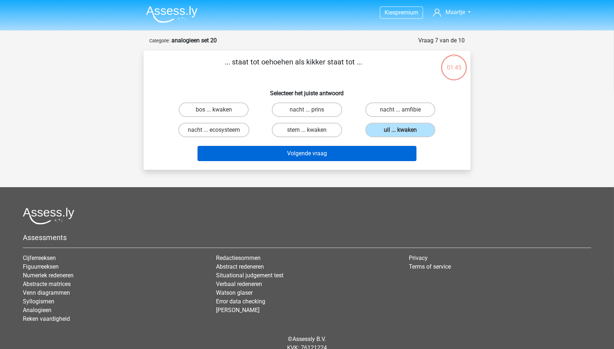
click at [369, 151] on button "Volgende vraag" at bounding box center [307, 153] width 219 height 15
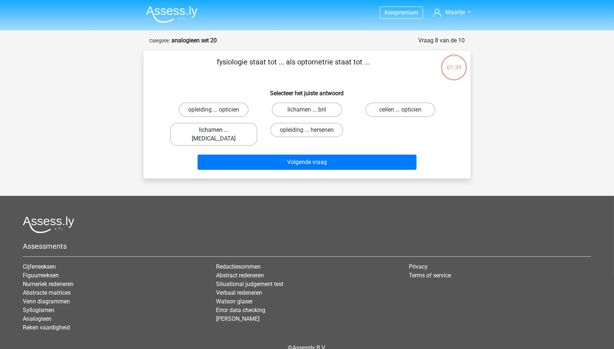
click at [240, 129] on label "lichamen ... [MEDICAL_DATA]" at bounding box center [213, 134] width 87 height 23
click at [219, 130] on input "lichamen ... [MEDICAL_DATA]" at bounding box center [216, 132] width 5 height 5
radio input "true"
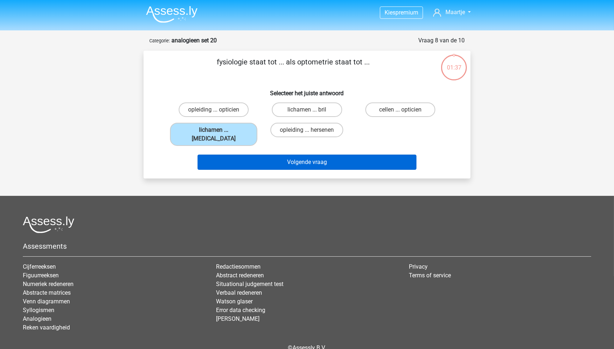
click at [250, 155] on button "Volgende vraag" at bounding box center [307, 162] width 219 height 15
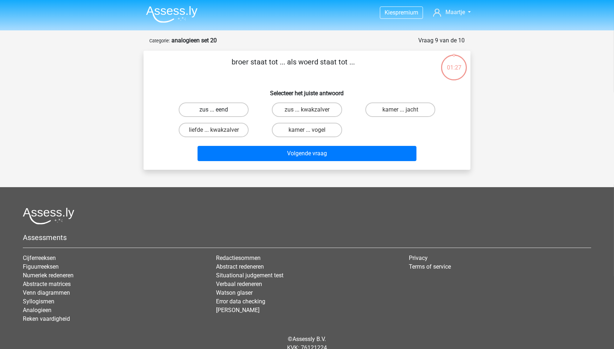
click at [230, 106] on label "zus ... eend" at bounding box center [214, 110] width 70 height 15
click at [219, 110] on input "zus ... eend" at bounding box center [216, 112] width 5 height 5
radio input "true"
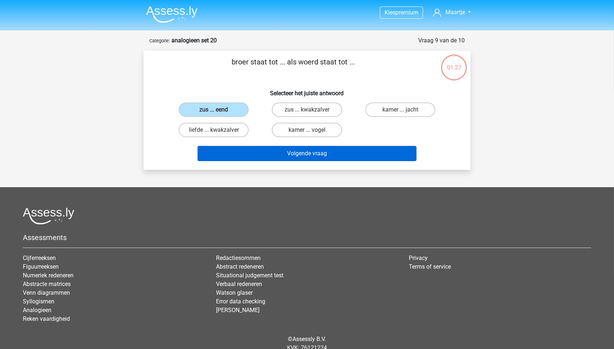
click at [230, 147] on button "Volgende vraag" at bounding box center [307, 153] width 219 height 15
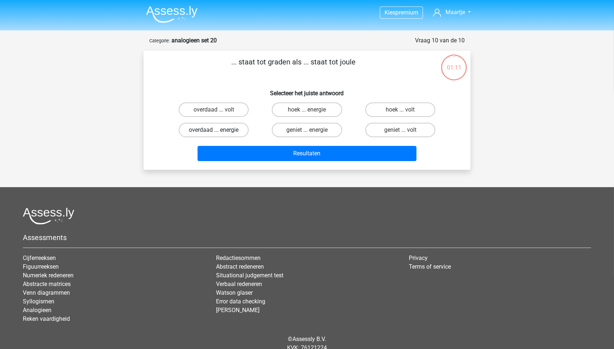
click at [239, 127] on label "overdaad ... energie" at bounding box center [214, 130] width 70 height 15
click at [219, 130] on input "overdaad ... energie" at bounding box center [216, 132] width 5 height 5
radio input "true"
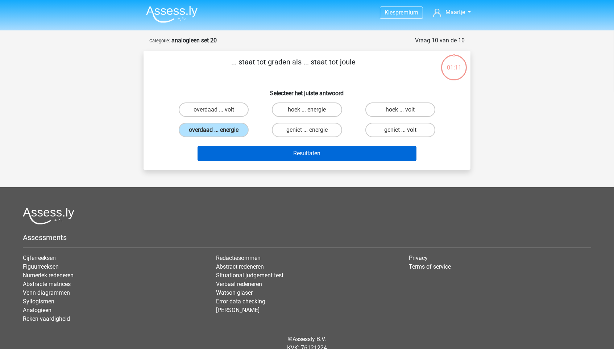
click at [249, 147] on button "Resultaten" at bounding box center [307, 153] width 219 height 15
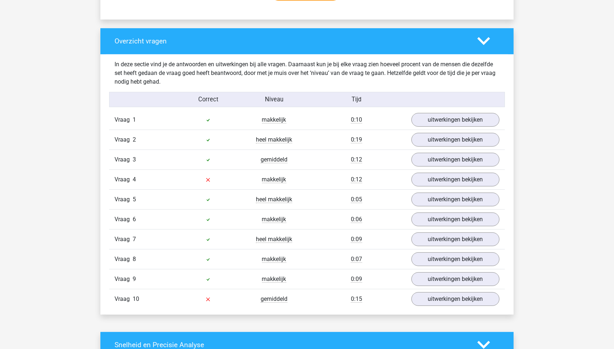
scroll to position [543, 0]
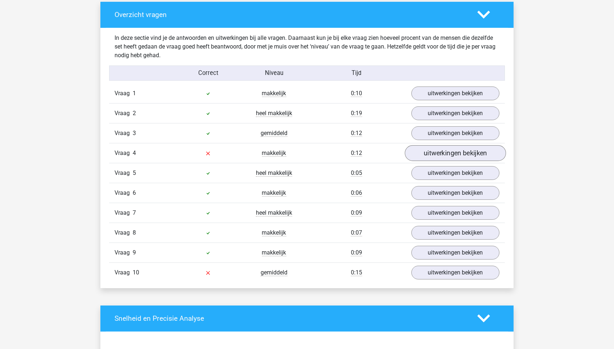
click at [433, 155] on link "uitwerkingen bekijken" at bounding box center [455, 153] width 101 height 16
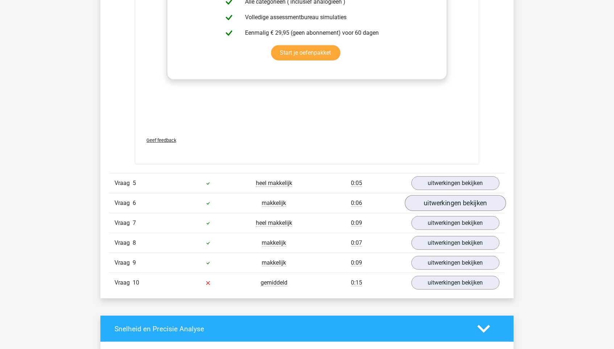
scroll to position [904, 0]
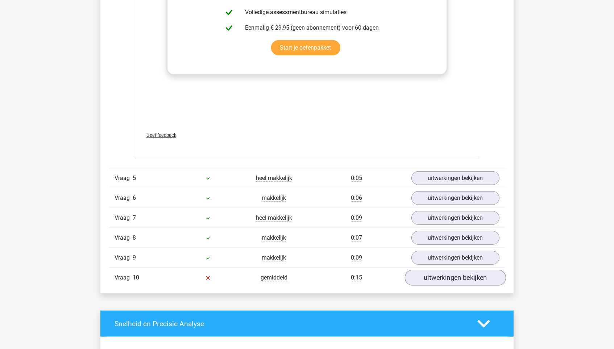
click at [436, 274] on link "uitwerkingen bekijken" at bounding box center [455, 278] width 101 height 16
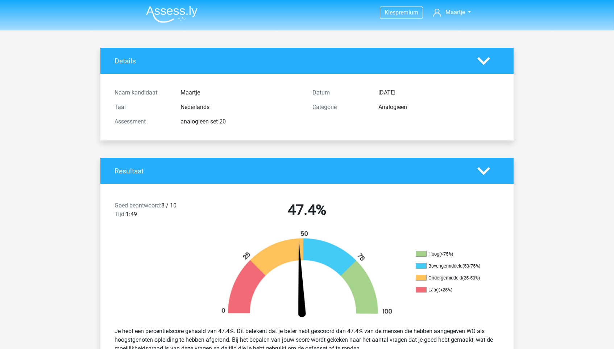
scroll to position [0, 0]
click at [165, 13] on img at bounding box center [171, 14] width 51 height 17
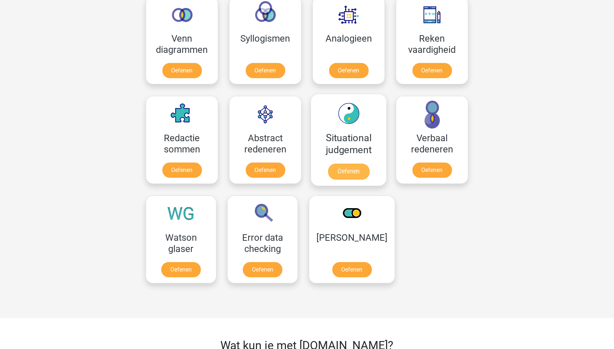
scroll to position [407, 0]
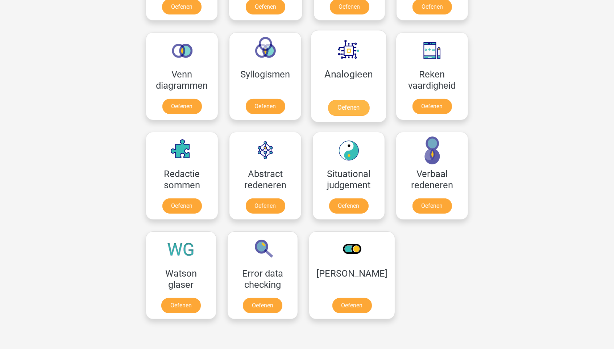
click at [359, 100] on link "Oefenen" at bounding box center [348, 108] width 41 height 16
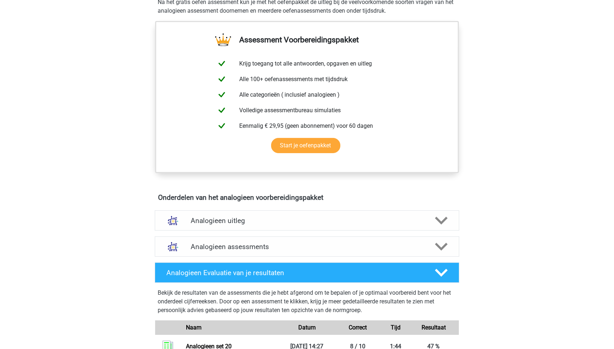
scroll to position [301, 0]
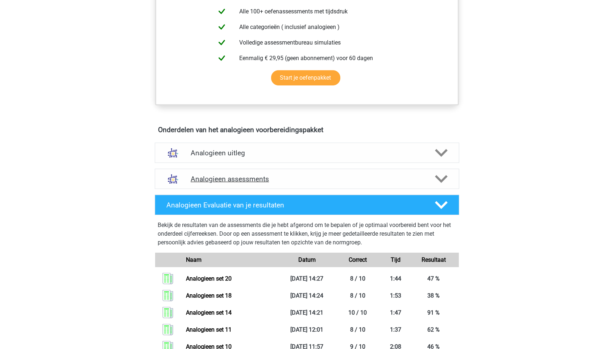
click at [299, 178] on h4 "Analogieen assessments" at bounding box center [307, 179] width 233 height 8
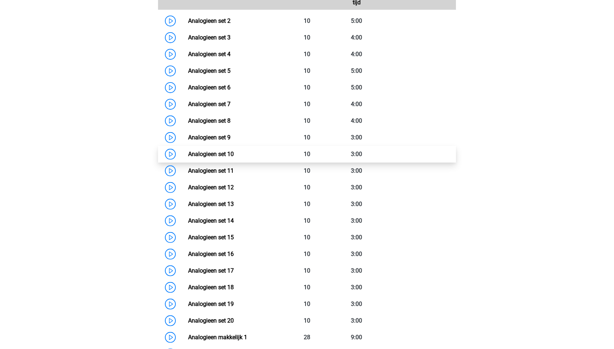
scroll to position [557, 0]
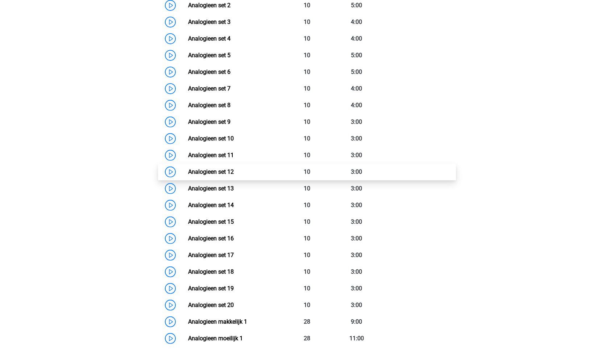
click at [234, 169] on link "Analogieen set 12" at bounding box center [211, 172] width 46 height 7
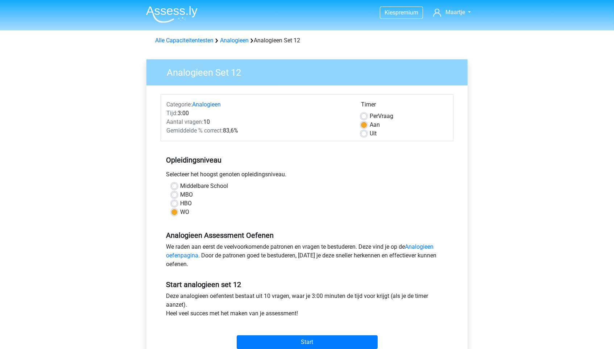
scroll to position [58, 0]
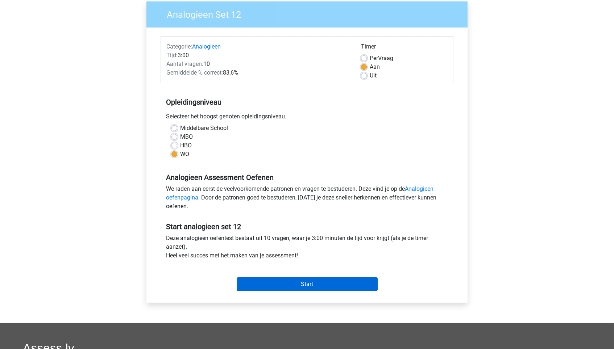
click at [280, 282] on input "Start" at bounding box center [307, 285] width 141 height 14
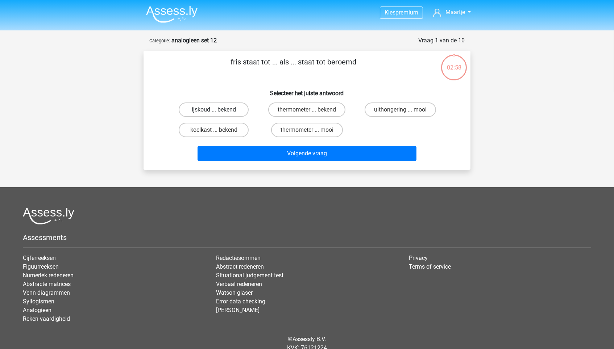
click at [236, 112] on label "ijskoud ... bekend" at bounding box center [214, 110] width 70 height 15
click at [219, 112] on input "ijskoud ... bekend" at bounding box center [216, 112] width 5 height 5
radio input "true"
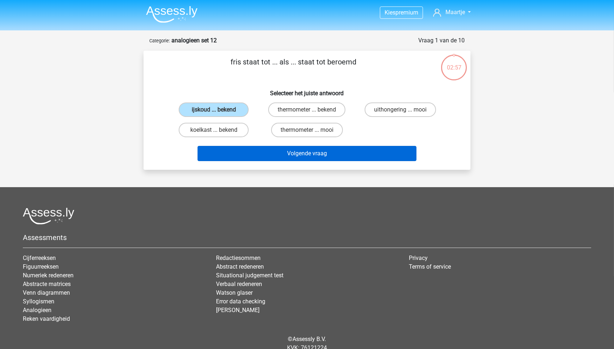
click at [257, 159] on button "Volgende vraag" at bounding box center [307, 153] width 219 height 15
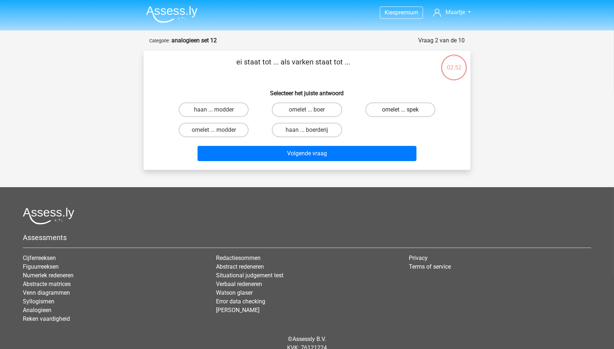
click at [389, 108] on label "omelet ... spek" at bounding box center [400, 110] width 70 height 15
click at [400, 110] on input "omelet ... spek" at bounding box center [402, 112] width 5 height 5
radio input "true"
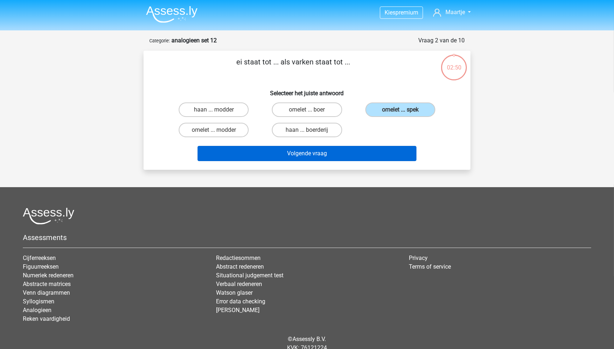
click at [363, 157] on button "Volgende vraag" at bounding box center [307, 153] width 219 height 15
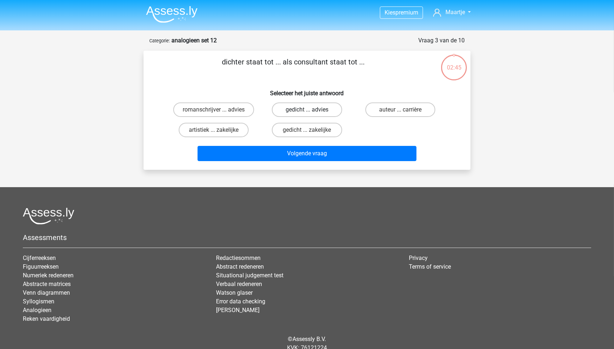
click at [295, 113] on label "gedicht ... advies" at bounding box center [307, 110] width 70 height 15
click at [307, 113] on input "gedicht ... advies" at bounding box center [309, 112] width 5 height 5
radio input "true"
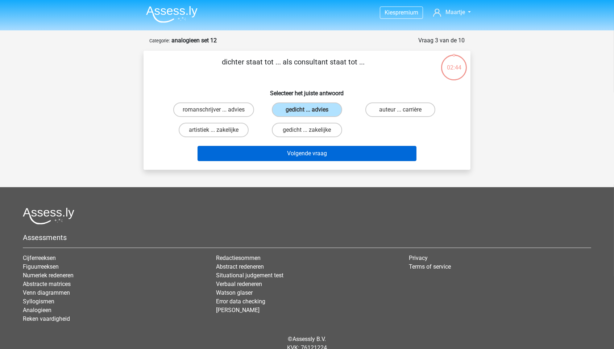
click at [291, 153] on button "Volgende vraag" at bounding box center [307, 153] width 219 height 15
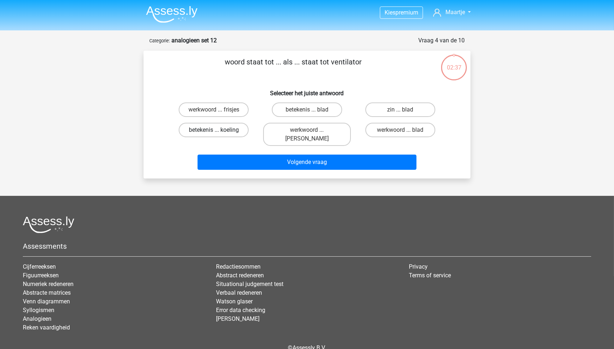
click at [240, 127] on label "betekenis ... koeling" at bounding box center [214, 130] width 70 height 15
click at [219, 130] on input "betekenis ... koeling" at bounding box center [216, 132] width 5 height 5
radio input "true"
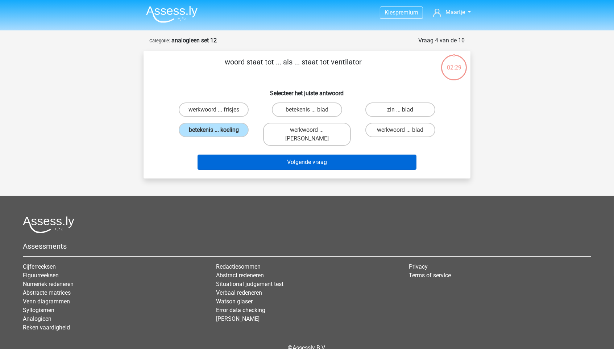
click at [392, 155] on button "Volgende vraag" at bounding box center [307, 162] width 219 height 15
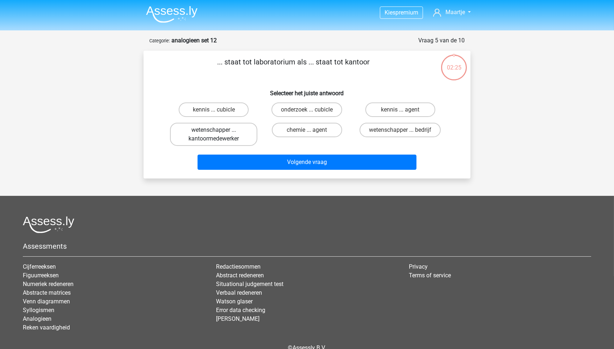
click at [203, 135] on label "wetenschapper ... kantoormedewerker" at bounding box center [213, 134] width 87 height 23
click at [214, 135] on input "wetenschapper ... kantoormedewerker" at bounding box center [216, 132] width 5 height 5
radio input "true"
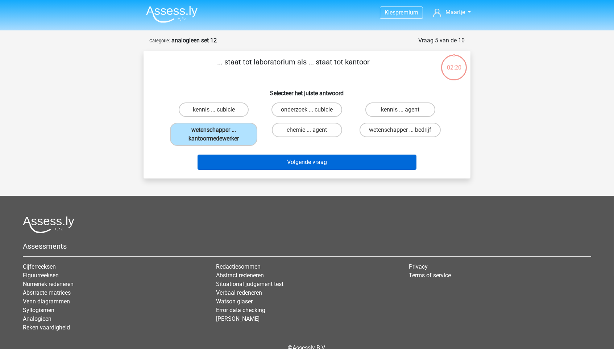
click at [282, 157] on button "Volgende vraag" at bounding box center [307, 162] width 219 height 15
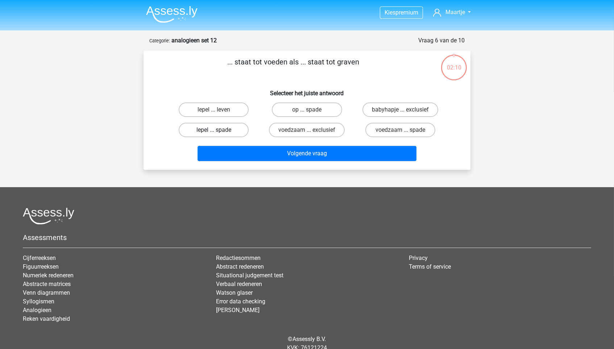
click at [240, 131] on label "lepel ... spade" at bounding box center [214, 130] width 70 height 15
click at [219, 131] on input "lepel ... spade" at bounding box center [216, 132] width 5 height 5
radio input "true"
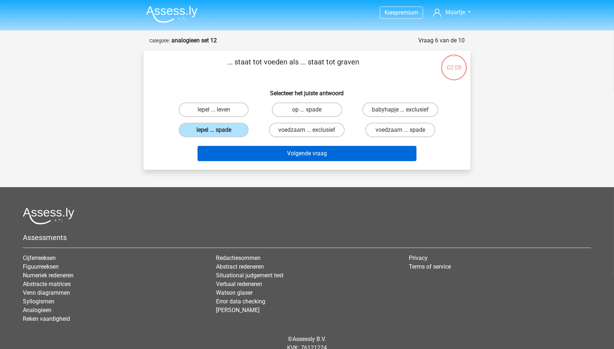
click at [262, 152] on button "Volgende vraag" at bounding box center [307, 153] width 219 height 15
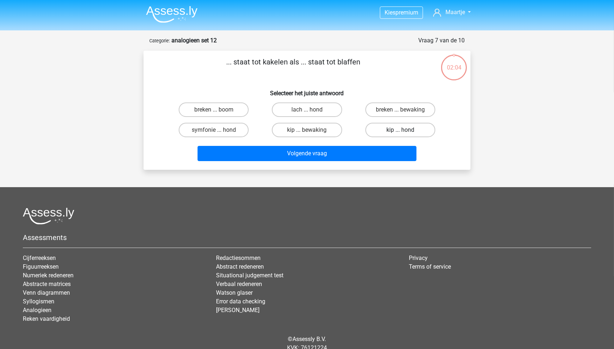
click at [378, 123] on label "kip ... hond" at bounding box center [400, 130] width 70 height 15
click at [400, 130] on input "kip ... hond" at bounding box center [402, 132] width 5 height 5
radio input "true"
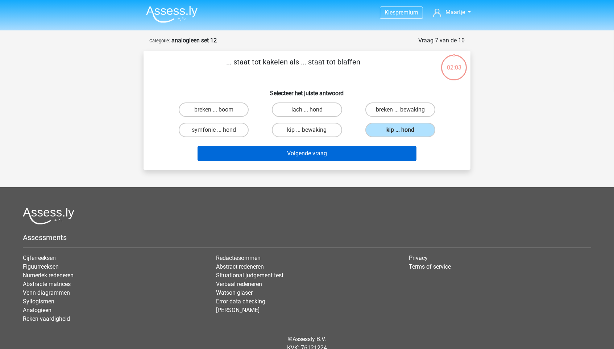
click at [357, 153] on button "Volgende vraag" at bounding box center [307, 153] width 219 height 15
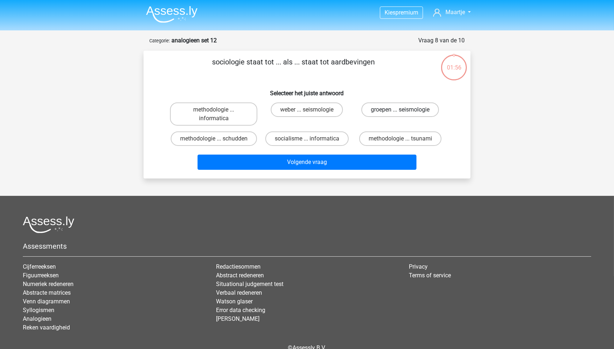
click at [385, 107] on label "groepen ... seismologie" at bounding box center [400, 110] width 78 height 15
click at [400, 110] on input "groepen ... seismologie" at bounding box center [402, 112] width 5 height 5
radio input "true"
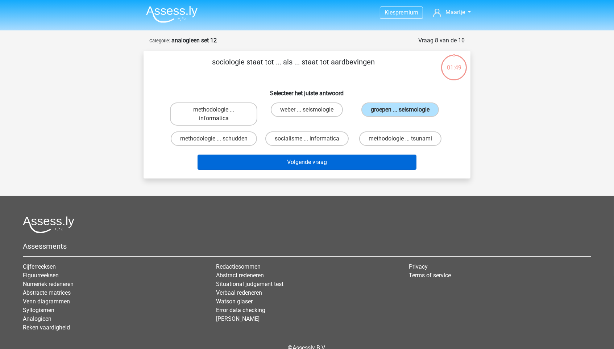
click at [332, 163] on button "Volgende vraag" at bounding box center [307, 162] width 219 height 15
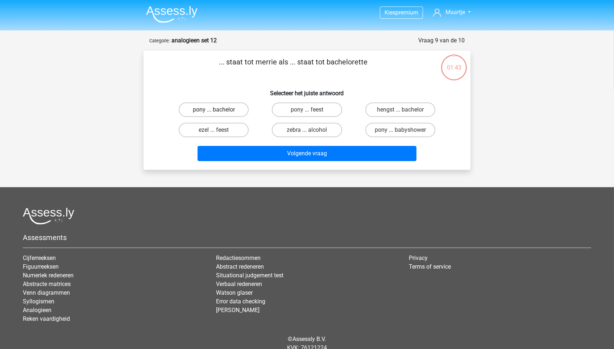
click at [245, 112] on label "pony ... bachelor" at bounding box center [214, 110] width 70 height 15
click at [219, 112] on input "pony ... bachelor" at bounding box center [216, 112] width 5 height 5
radio input "true"
click at [405, 98] on div "... staat tot merrie als ... staat tot bachelorette Selecteer het juiste antwoo…" at bounding box center [306, 111] width 321 height 108
click at [403, 107] on label "hengst ... bachelor" at bounding box center [400, 110] width 70 height 15
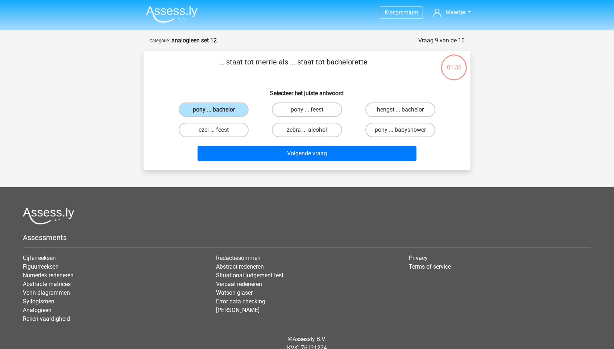
click at [403, 110] on input "hengst ... bachelor" at bounding box center [402, 112] width 5 height 5
radio input "true"
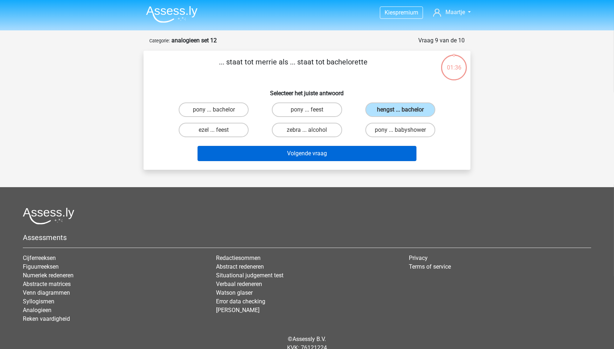
click at [380, 146] on button "Volgende vraag" at bounding box center [307, 153] width 219 height 15
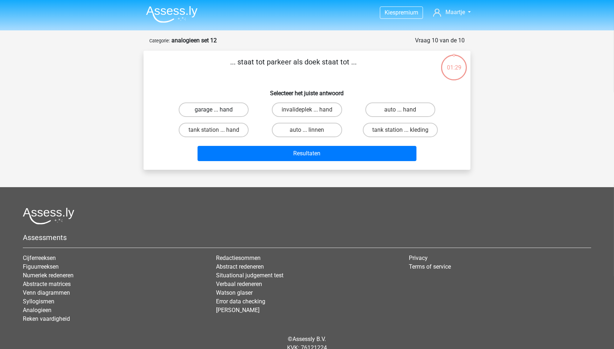
click at [237, 111] on label "garage ... hand" at bounding box center [214, 110] width 70 height 15
click at [219, 111] on input "garage ... hand" at bounding box center [216, 112] width 5 height 5
radio input "true"
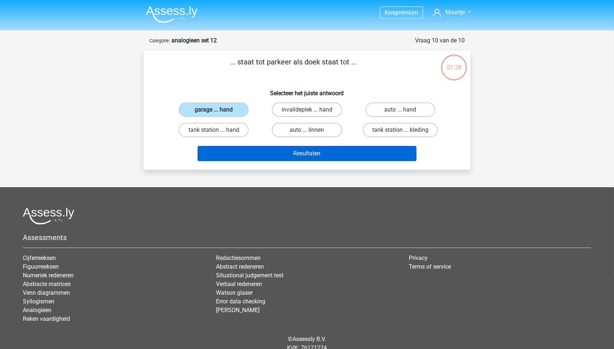
click at [249, 152] on button "Resultaten" at bounding box center [307, 153] width 219 height 15
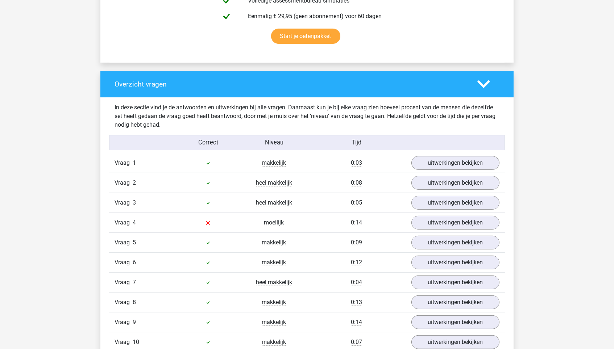
scroll to position [477, 0]
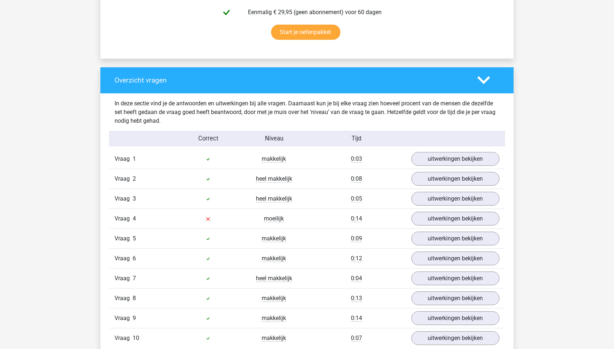
click at [412, 212] on div "uitwerkingen bekijken" at bounding box center [455, 219] width 99 height 14
click at [423, 220] on link "uitwerkingen bekijken" at bounding box center [455, 219] width 101 height 16
